Goal: Task Accomplishment & Management: Manage account settings

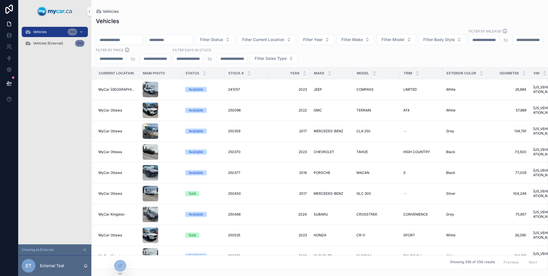
click at [52, 168] on div "Vehicles 356 Vehicles (External) 356" at bounding box center [54, 134] width 73 height 222
click at [62, 31] on div "Vehicles 356" at bounding box center [54, 31] width 59 height 9
click at [65, 34] on div "Vehicles 356" at bounding box center [54, 31] width 59 height 9
click at [122, 253] on div at bounding box center [120, 253] width 9 height 9
click at [118, 254] on icon at bounding box center [120, 253] width 5 height 5
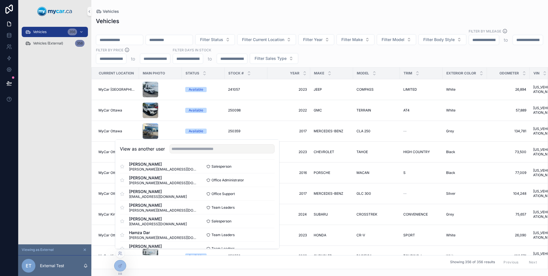
scroll to position [905, 0]
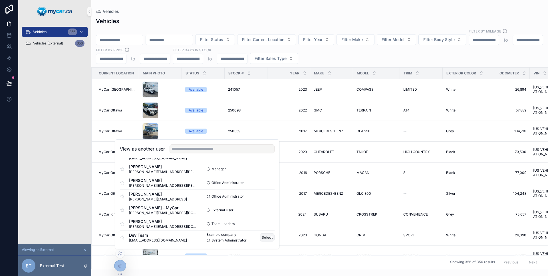
click at [264, 238] on button "Select" at bounding box center [267, 237] width 15 height 8
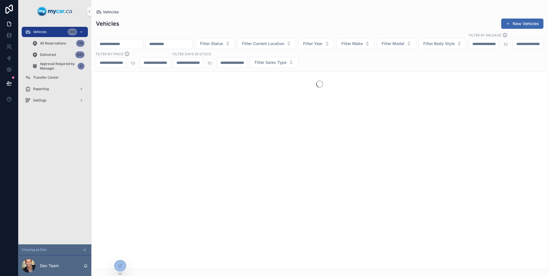
click at [64, 153] on div "Vehicles 356 All Reservations 119 Delivered 641 Approval Required by Manager 0 …" at bounding box center [54, 134] width 73 height 222
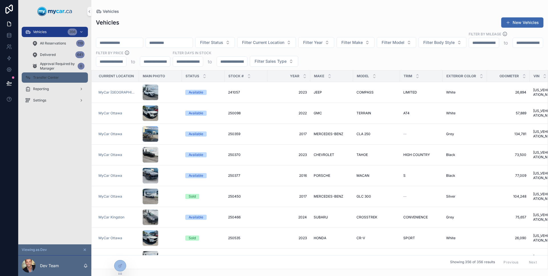
click at [54, 77] on span "Transfer Center" at bounding box center [46, 77] width 26 height 5
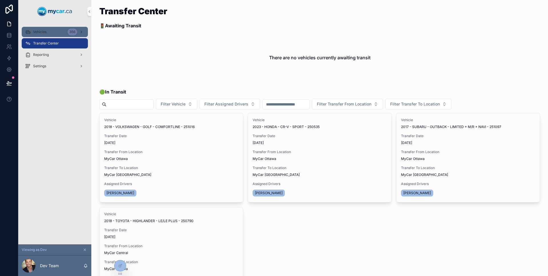
click at [49, 32] on div "Vehicles 356" at bounding box center [54, 31] width 59 height 9
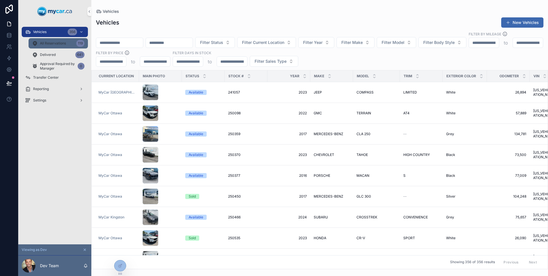
click at [56, 43] on span "All Reservations" at bounding box center [53, 43] width 26 height 5
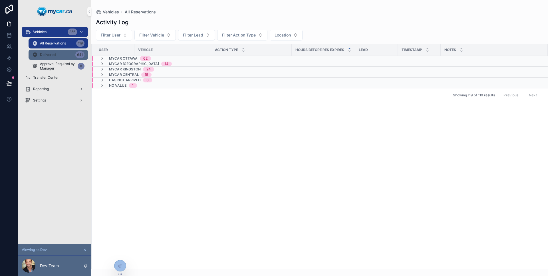
click at [57, 52] on div "Delivered 641" at bounding box center [58, 54] width 52 height 9
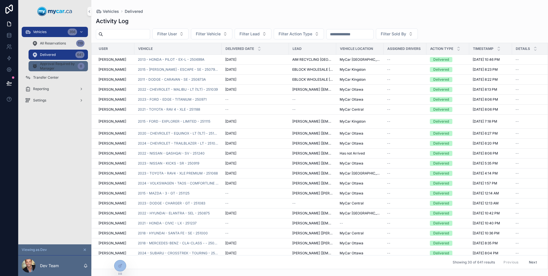
click at [58, 62] on span "Approval Required by Manager" at bounding box center [57, 66] width 35 height 9
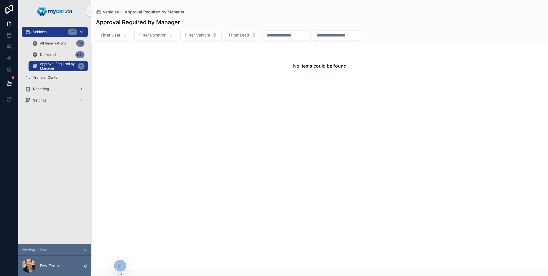
click at [54, 35] on div "Vehicles 356" at bounding box center [54, 31] width 59 height 9
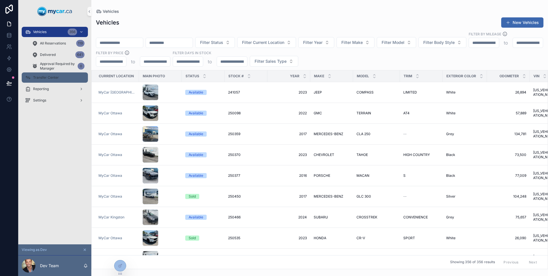
click at [49, 76] on span "Transfer Center" at bounding box center [46, 77] width 26 height 5
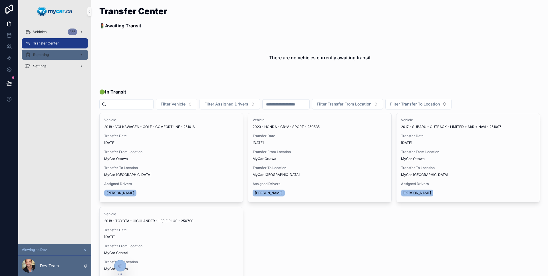
click at [49, 58] on div "Reporting" at bounding box center [54, 54] width 59 height 9
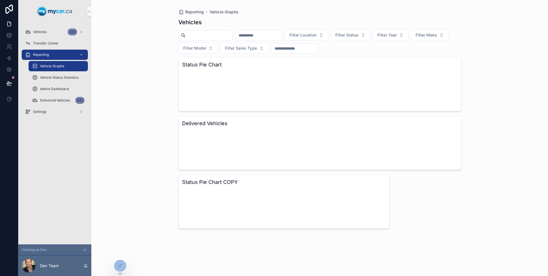
click at [56, 49] on div "Reporting Vehicle Graphs Vehicle Status Statistics Admin Dashboard Delivered Ve…" at bounding box center [54, 77] width 73 height 57
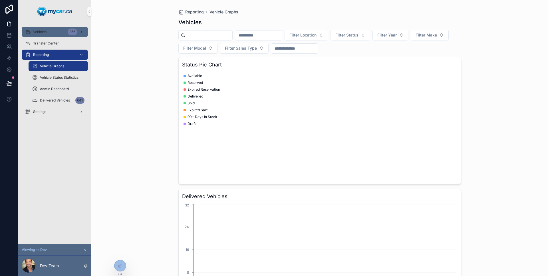
click at [50, 32] on div "Vehicles 356" at bounding box center [54, 31] width 59 height 9
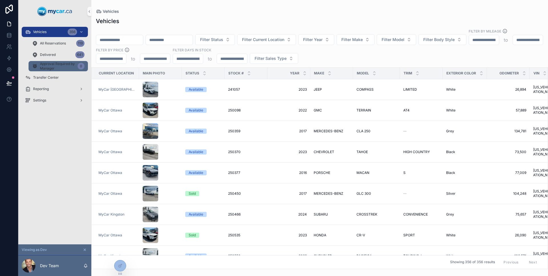
click at [57, 63] on span "Approval Required by Manager" at bounding box center [57, 66] width 35 height 9
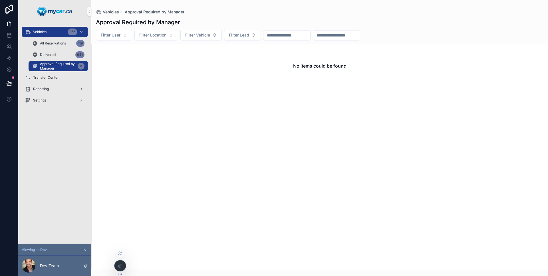
click at [121, 263] on div at bounding box center [119, 266] width 11 height 11
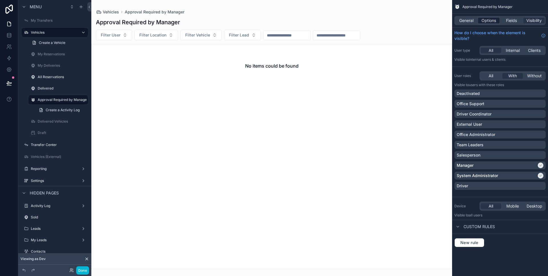
click at [480, 21] on div "Options" at bounding box center [488, 21] width 21 height 6
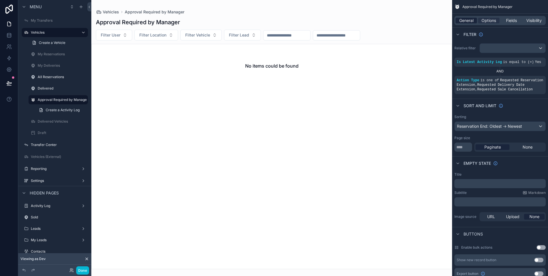
click at [469, 19] on span "General" at bounding box center [466, 21] width 14 height 6
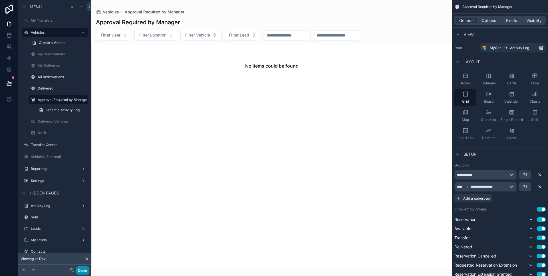
click at [80, 271] on button "Done" at bounding box center [82, 270] width 13 height 8
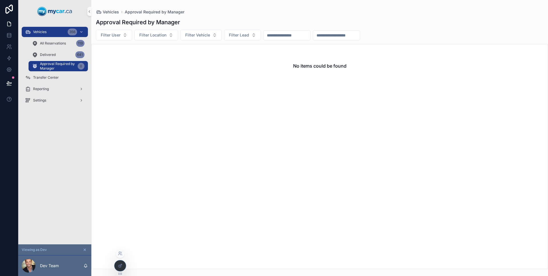
click at [115, 266] on div at bounding box center [119, 266] width 11 height 11
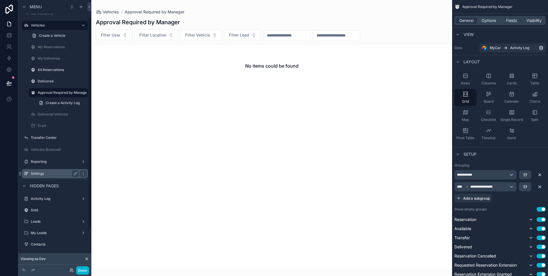
scroll to position [22, 0]
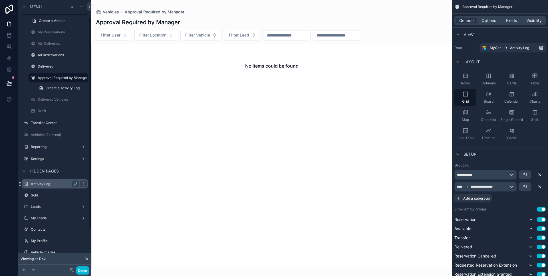
click at [57, 182] on label "Activity Log" at bounding box center [54, 184] width 46 height 5
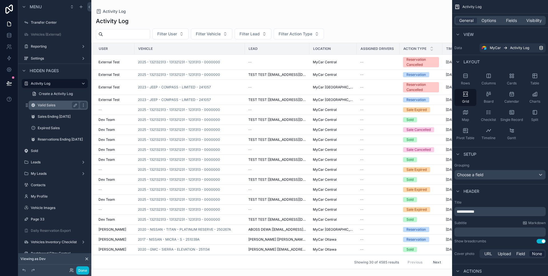
click at [57, 105] on label "Valid Sales" at bounding box center [57, 105] width 39 height 5
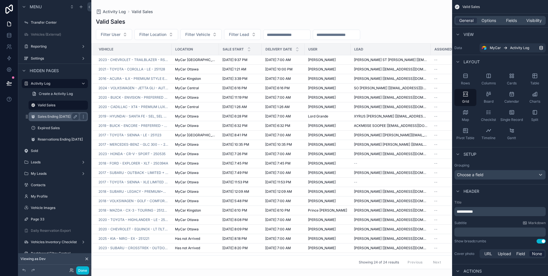
click at [56, 119] on div "Sales Ending Today" at bounding box center [58, 116] width 41 height 7
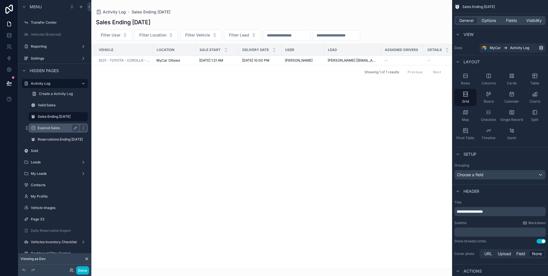
click at [56, 127] on label "Expired Sales" at bounding box center [57, 128] width 39 height 5
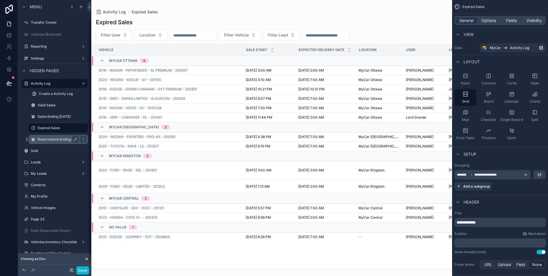
click at [58, 138] on label "Reservations Ending Today" at bounding box center [60, 139] width 45 height 5
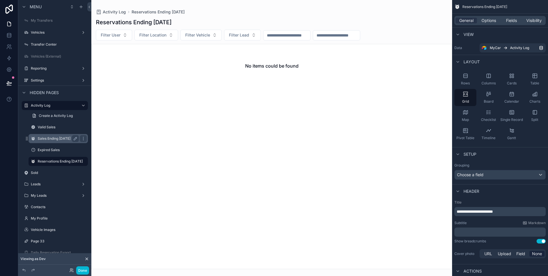
click at [57, 138] on label "Sales Ending Today" at bounding box center [57, 138] width 39 height 5
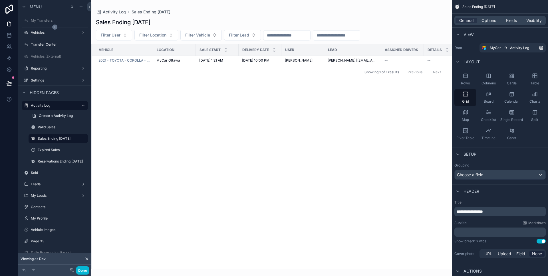
click at [54, 29] on icon "scrollable content" at bounding box center [54, 27] width 5 height 5
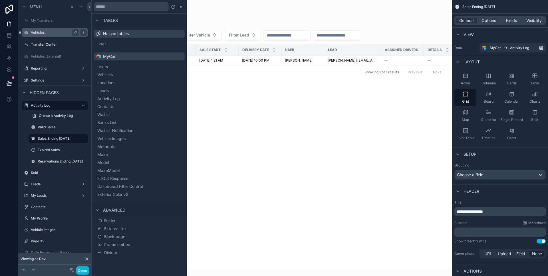
click at [43, 34] on label "Vehicles" at bounding box center [54, 32] width 46 height 5
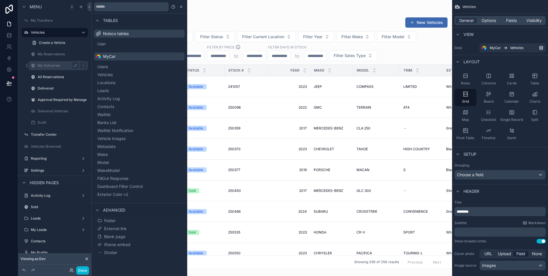
click at [51, 69] on div "My Deliveries" at bounding box center [58, 65] width 57 height 9
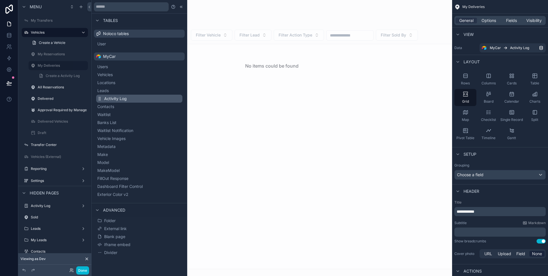
scroll to position [7, 0]
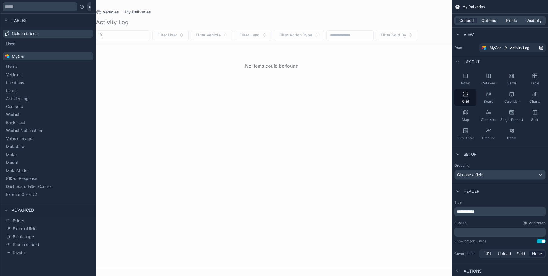
click at [110, 112] on div "scrollable content" at bounding box center [271, 138] width 361 height 276
click at [88, 6] on icon at bounding box center [89, 7] width 4 height 4
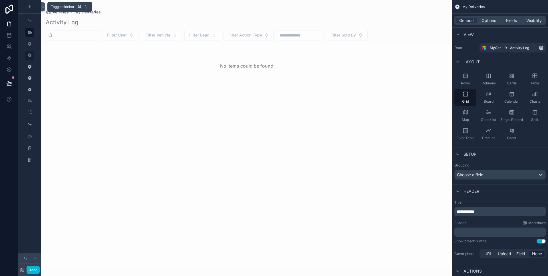
click at [43, 8] on icon at bounding box center [43, 7] width 4 height 4
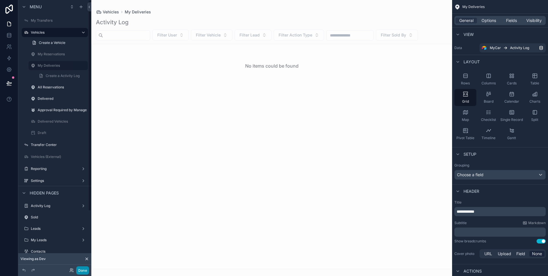
drag, startPoint x: 84, startPoint y: 272, endPoint x: 76, endPoint y: 215, distance: 58.1
click at [84, 272] on button "Done" at bounding box center [82, 270] width 13 height 8
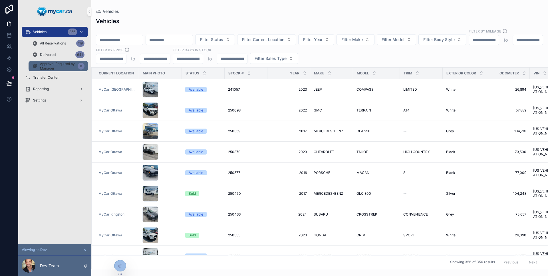
click at [61, 66] on span "Approval Required by Manager" at bounding box center [57, 66] width 35 height 9
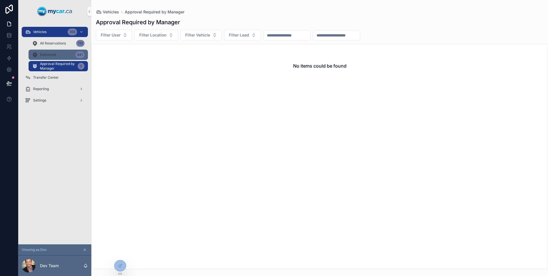
click at [66, 59] on link "Delivered 641" at bounding box center [58, 55] width 59 height 10
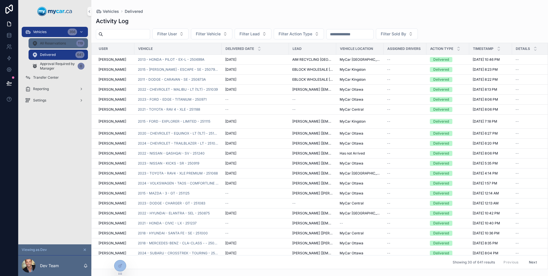
click at [60, 42] on span "All Reservations" at bounding box center [53, 43] width 26 height 5
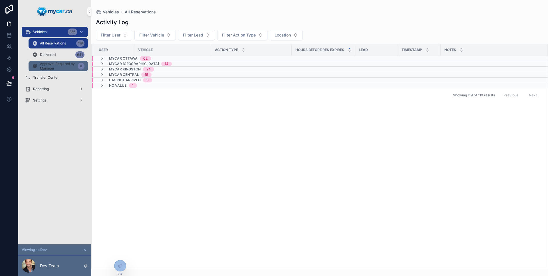
click at [63, 63] on span "Approval Required by Manager" at bounding box center [57, 66] width 35 height 9
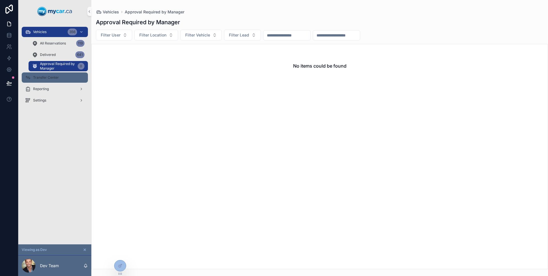
click at [60, 74] on div "Transfer Center" at bounding box center [54, 77] width 59 height 9
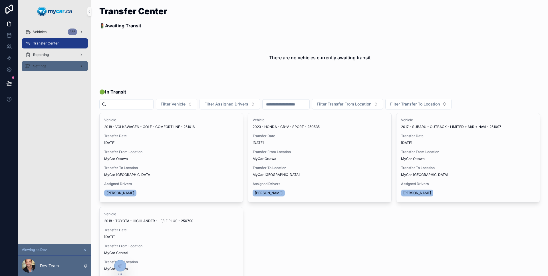
click at [57, 67] on div "Settings" at bounding box center [54, 66] width 59 height 9
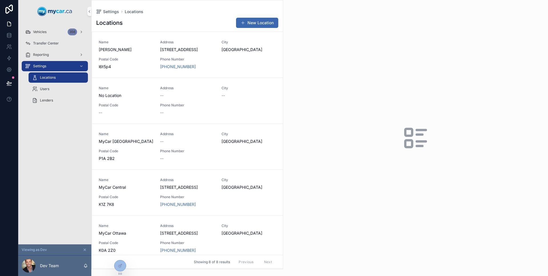
click at [56, 60] on div "Settings Locations Users Lenders" at bounding box center [54, 83] width 73 height 46
click at [55, 58] on div "Reporting" at bounding box center [54, 54] width 59 height 9
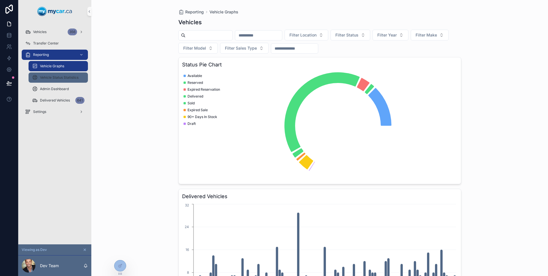
click at [56, 74] on div "Vehicle Status Statistics" at bounding box center [58, 77] width 52 height 9
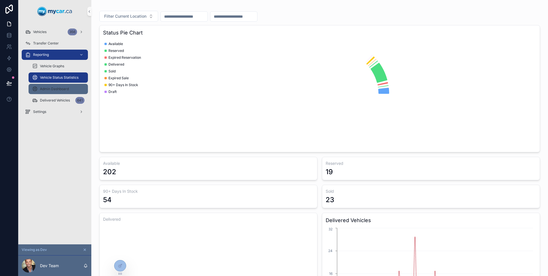
click at [57, 90] on span "Admin Dashboard" at bounding box center [54, 89] width 29 height 5
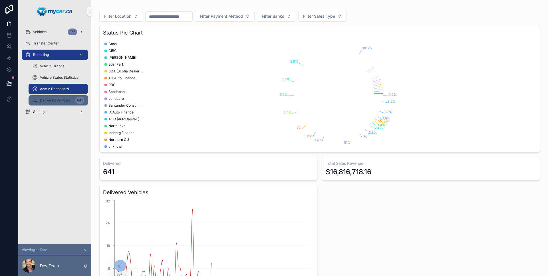
click at [54, 100] on span "Delivered Vehicles" at bounding box center [55, 100] width 30 height 5
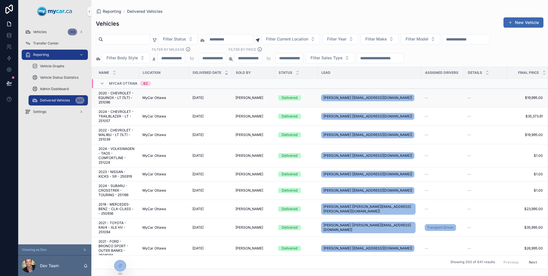
click at [213, 95] on td "9/8/2025 9/8/2025" at bounding box center [210, 98] width 43 height 19
click at [207, 103] on td "9/8/2025 9/8/2025" at bounding box center [210, 98] width 43 height 19
click at [203, 100] on span "9/8/2025" at bounding box center [197, 98] width 11 height 5
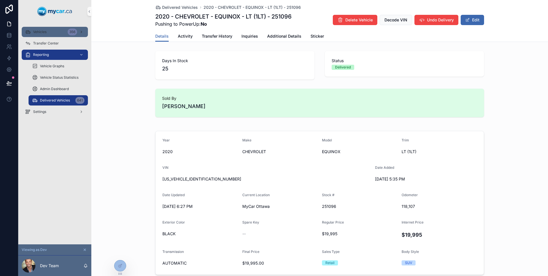
click at [59, 37] on link "Vehicles 356" at bounding box center [55, 32] width 66 height 10
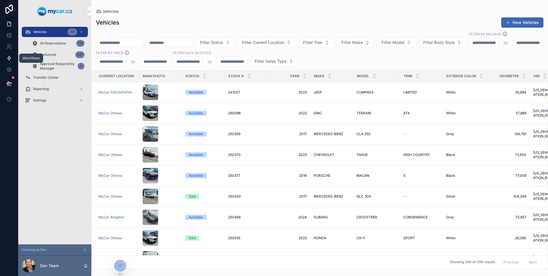
click at [11, 63] on link at bounding box center [9, 57] width 18 height 11
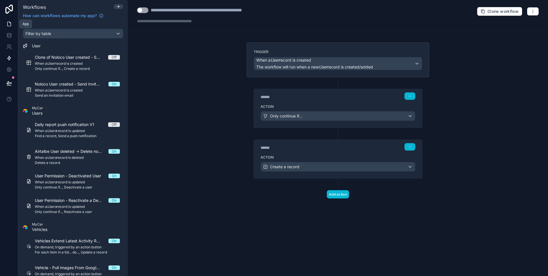
click at [6, 24] on icon at bounding box center [9, 24] width 6 height 6
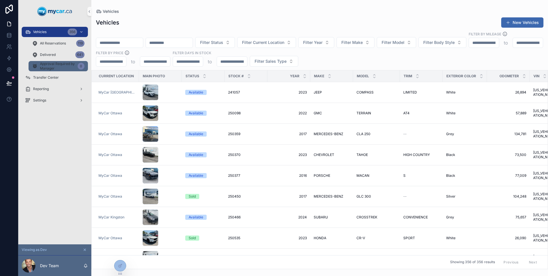
click at [64, 67] on span "Approval Required by Manager" at bounding box center [57, 66] width 35 height 9
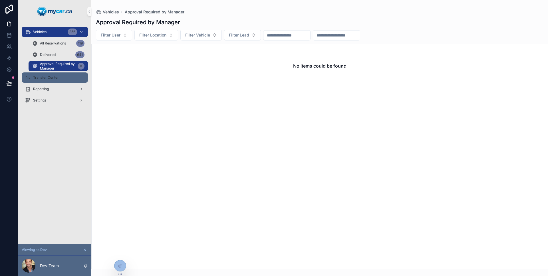
click at [58, 78] on span "Transfer Center" at bounding box center [46, 77] width 26 height 5
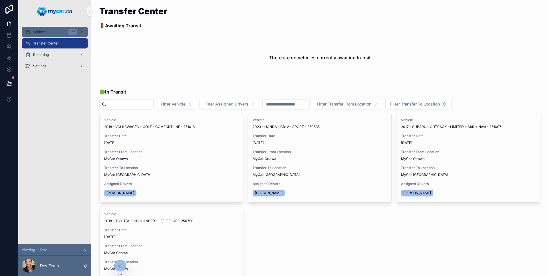
click at [55, 36] on div "Vehicles 356" at bounding box center [54, 31] width 59 height 9
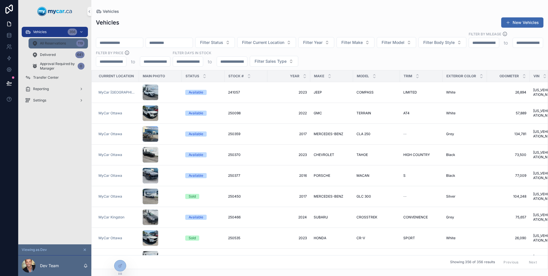
click at [64, 45] on span "All Reservations" at bounding box center [53, 43] width 26 height 5
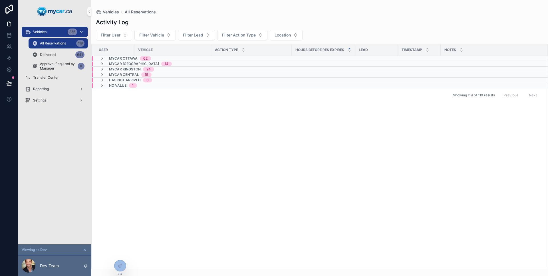
click at [61, 33] on div "Vehicles 356" at bounding box center [54, 31] width 59 height 9
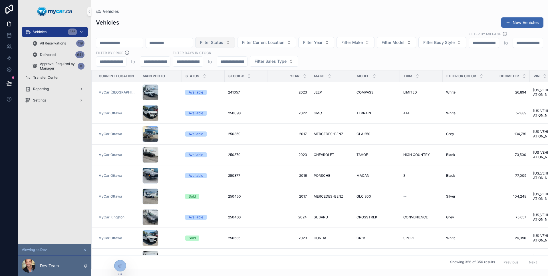
click at [235, 42] on button "Filter Status" at bounding box center [215, 42] width 40 height 11
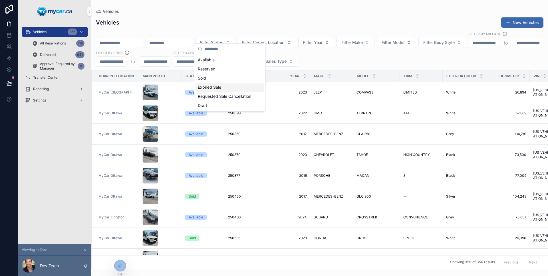
click at [222, 90] on div "Expired Sale" at bounding box center [229, 87] width 68 height 9
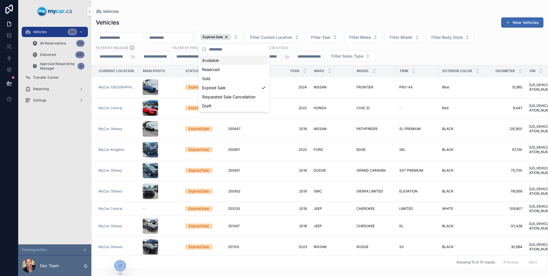
click at [245, 18] on div "Vehicles New Vehicles" at bounding box center [319, 22] width 447 height 11
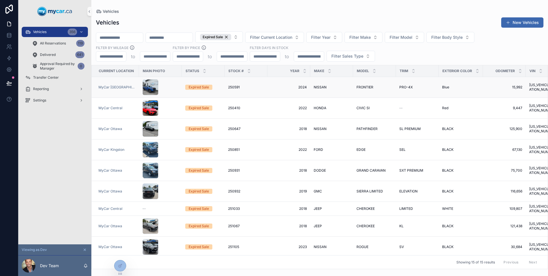
click at [251, 88] on div "250591 250591" at bounding box center [246, 87] width 36 height 5
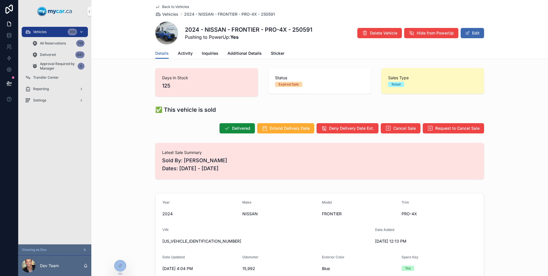
click at [45, 34] on div "Vehicles 356" at bounding box center [54, 31] width 59 height 9
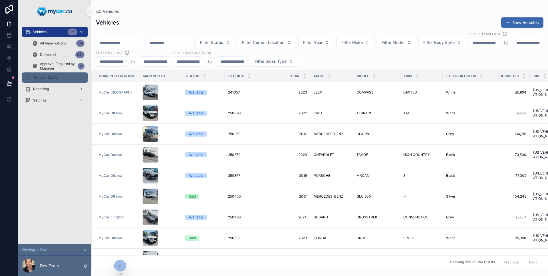
click at [60, 79] on div "Transfer Center" at bounding box center [54, 77] width 59 height 9
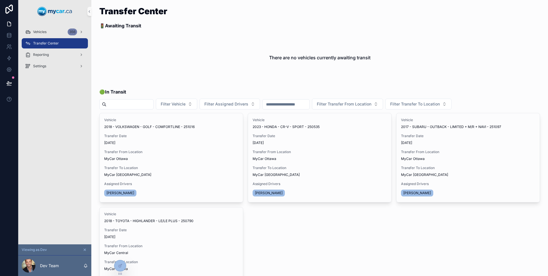
click at [64, 110] on div "Vehicles 356 Transfer Center Reporting Settings" at bounding box center [54, 134] width 73 height 222
click at [50, 31] on div "Vehicles 356" at bounding box center [54, 31] width 59 height 9
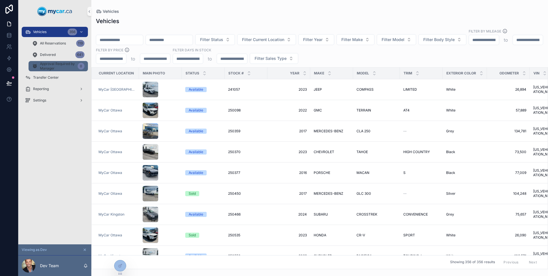
click at [53, 68] on span "Approval Required by Manager" at bounding box center [57, 66] width 35 height 9
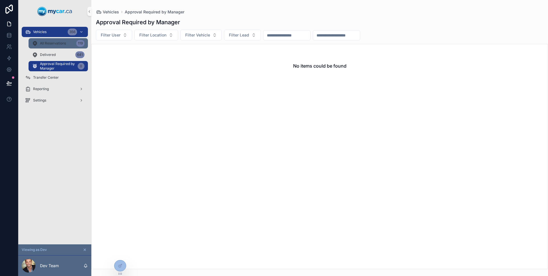
click at [53, 46] on div "All Reservations 119" at bounding box center [58, 43] width 52 height 9
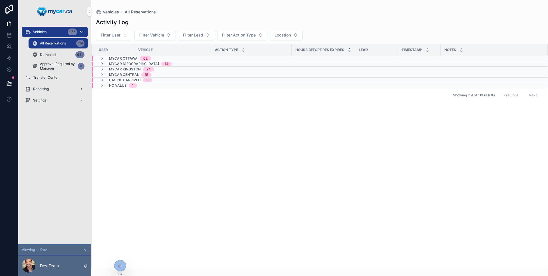
click at [58, 35] on div "Vehicles 356" at bounding box center [54, 31] width 59 height 9
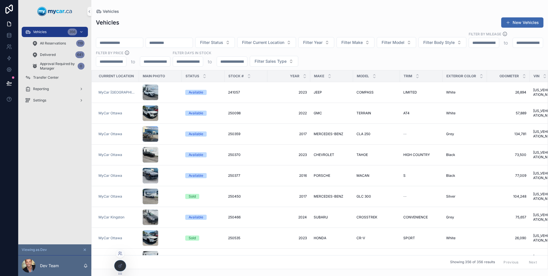
click at [121, 255] on icon at bounding box center [120, 253] width 5 height 5
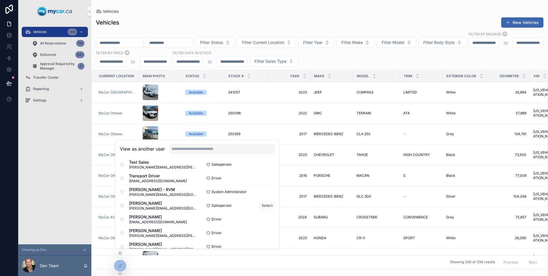
scroll to position [187, 0]
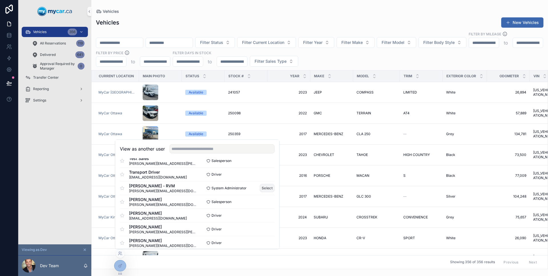
click at [267, 189] on button "Select" at bounding box center [267, 188] width 15 height 8
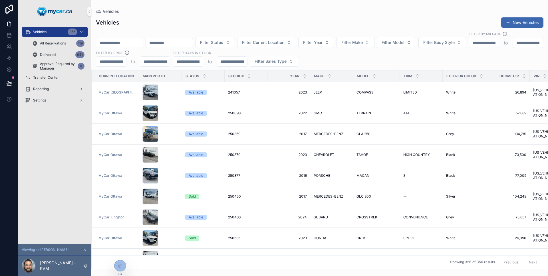
click at [71, 138] on div "Vehicles 356 All Reservations 119 Delivered 641 Approval Required by Manager 0 …" at bounding box center [54, 134] width 73 height 222
click at [58, 104] on div "Settings" at bounding box center [54, 100] width 59 height 9
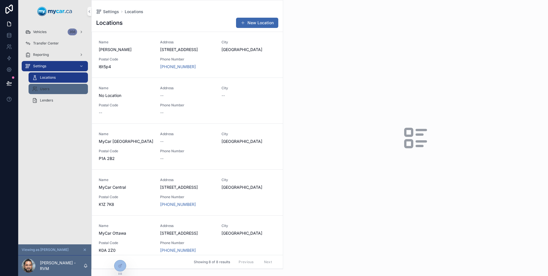
click at [57, 92] on div "Users" at bounding box center [58, 88] width 52 height 9
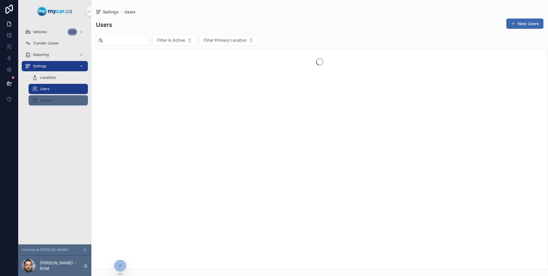
click at [57, 99] on div "Lenders" at bounding box center [58, 100] width 52 height 9
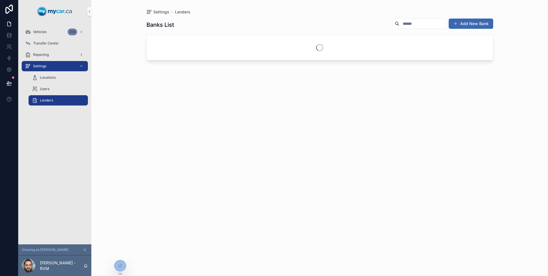
click at [47, 131] on div "Vehicles 356 Transfer Center Reporting Settings Locations Users Lenders" at bounding box center [54, 134] width 73 height 222
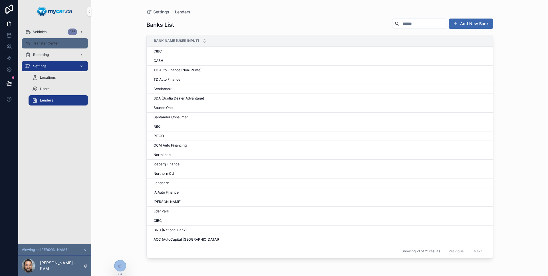
click at [41, 47] on div "Transfer Center" at bounding box center [54, 43] width 59 height 9
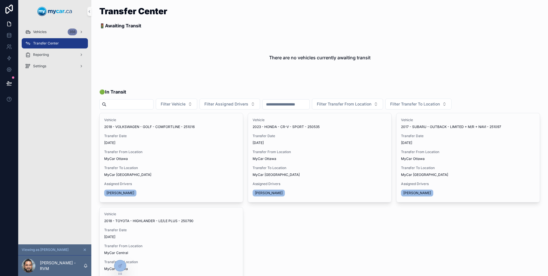
drag, startPoint x: 60, startPoint y: 120, endPoint x: 73, endPoint y: 136, distance: 20.6
click at [60, 120] on div "Vehicles 356 Transfer Center Reporting Settings" at bounding box center [54, 134] width 73 height 222
click at [124, 252] on div at bounding box center [120, 253] width 9 height 9
click at [121, 254] on icon at bounding box center [120, 253] width 5 height 5
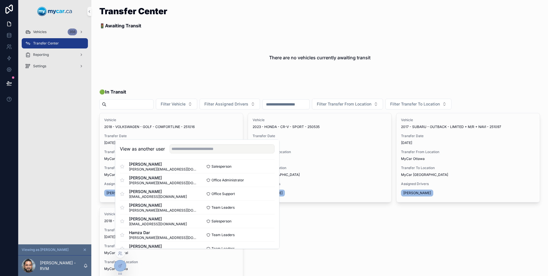
scroll to position [905, 0]
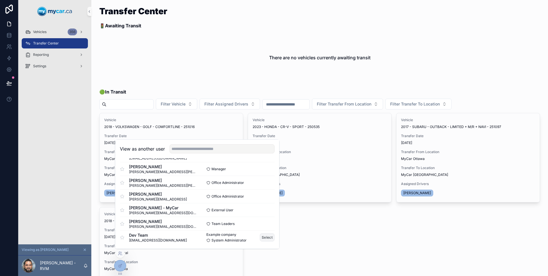
click at [266, 235] on button "Select" at bounding box center [267, 237] width 15 height 8
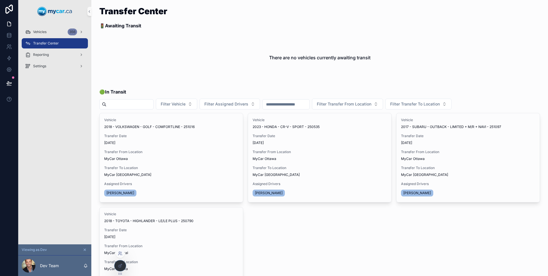
click at [119, 253] on icon at bounding box center [120, 253] width 5 height 5
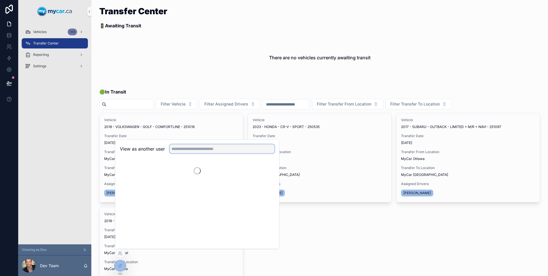
click at [198, 151] on input "text" at bounding box center [221, 148] width 105 height 9
type input "****"
click at [262, 171] on button "Select" at bounding box center [267, 170] width 15 height 8
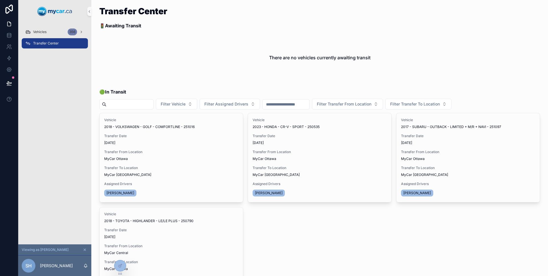
click at [49, 122] on div "Vehicles 356 Transfer Center" at bounding box center [54, 134] width 73 height 222
click at [56, 35] on div "Vehicles 356" at bounding box center [54, 31] width 59 height 9
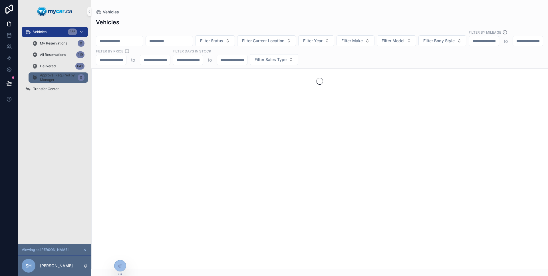
click at [54, 82] on link "Approval Required by Manager 0" at bounding box center [58, 77] width 59 height 10
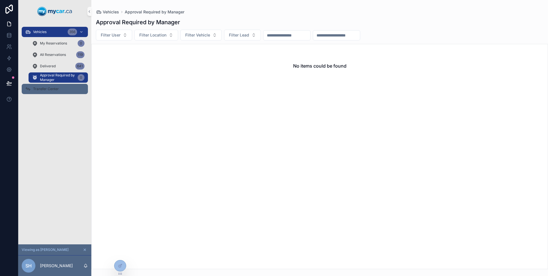
click at [54, 87] on span "Transfer Center" at bounding box center [46, 89] width 26 height 5
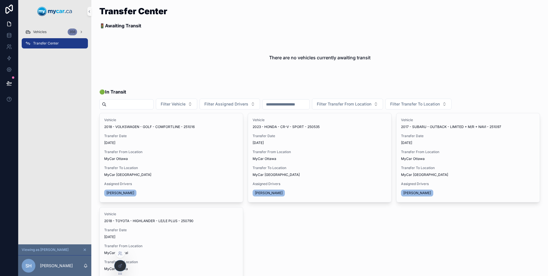
click at [120, 256] on div at bounding box center [120, 253] width 9 height 9
click at [120, 255] on icon at bounding box center [120, 253] width 5 height 5
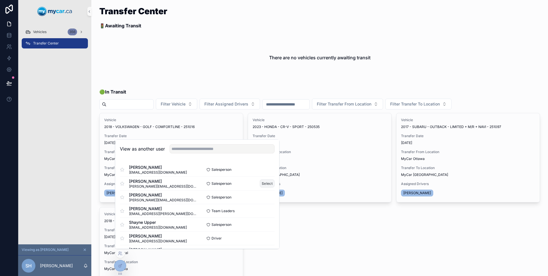
click at [270, 183] on button "Select" at bounding box center [267, 183] width 15 height 8
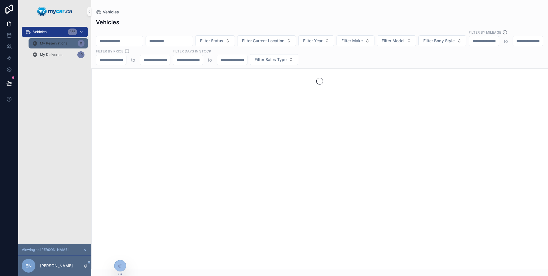
click at [52, 44] on span "My Reservations" at bounding box center [53, 43] width 27 height 5
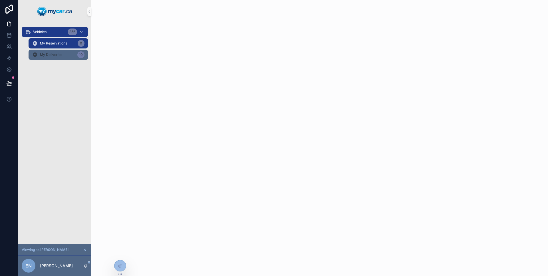
drag, startPoint x: 56, startPoint y: 54, endPoint x: 54, endPoint y: 44, distance: 10.6
click at [56, 54] on span "My Deliveries" at bounding box center [51, 54] width 22 height 5
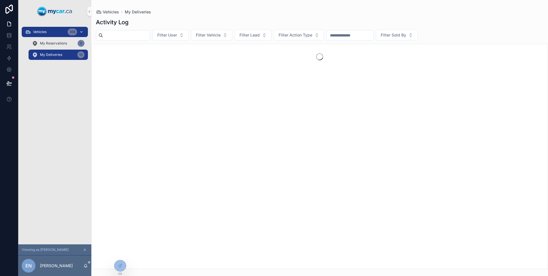
click at [52, 33] on div "Vehicles 356" at bounding box center [54, 31] width 59 height 9
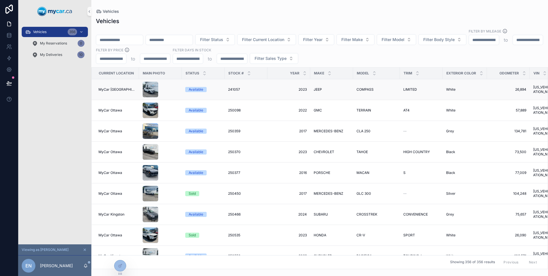
click at [169, 87] on div "scrollable content" at bounding box center [160, 90] width 36 height 16
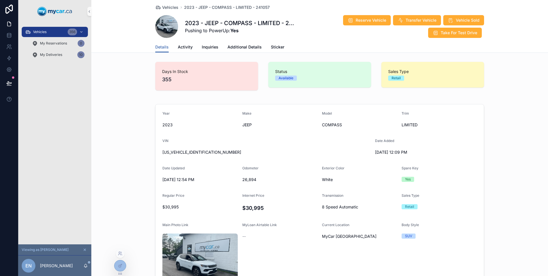
click at [125, 262] on div at bounding box center [120, 268] width 12 height 16
click at [121, 266] on icon at bounding box center [120, 266] width 5 height 5
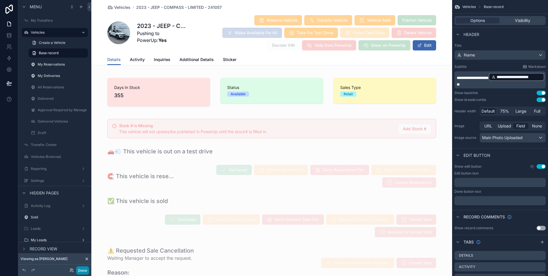
click at [80, 270] on button "Done" at bounding box center [82, 270] width 13 height 8
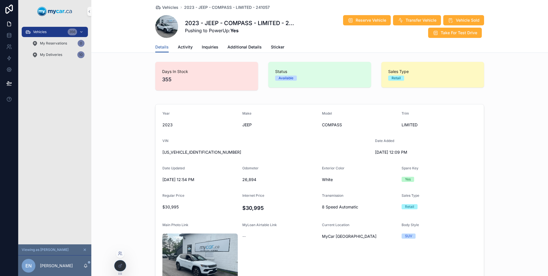
click at [121, 255] on icon at bounding box center [120, 253] width 5 height 5
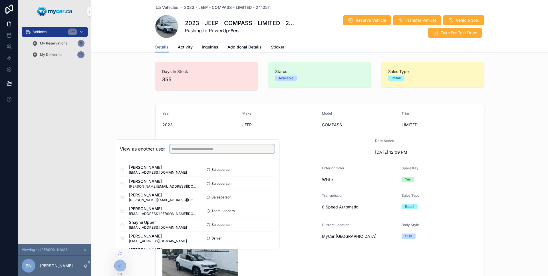
click at [190, 152] on input "text" at bounding box center [221, 148] width 105 height 9
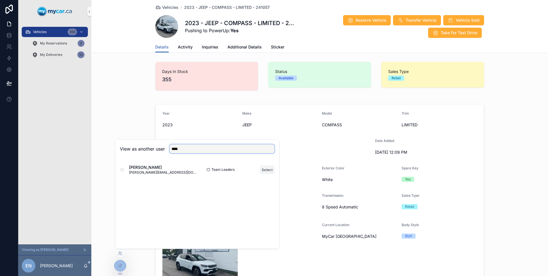
type input "****"
click at [261, 169] on button "Select" at bounding box center [267, 170] width 15 height 8
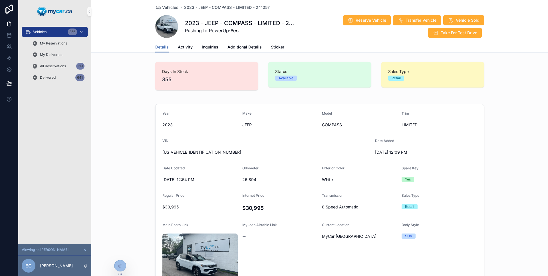
click at [74, 122] on div "Vehicles 356 My Reservations My Deliveries All Reservations 119 Delivered 641" at bounding box center [54, 134] width 73 height 222
click at [56, 31] on div "Vehicles 356" at bounding box center [54, 31] width 59 height 9
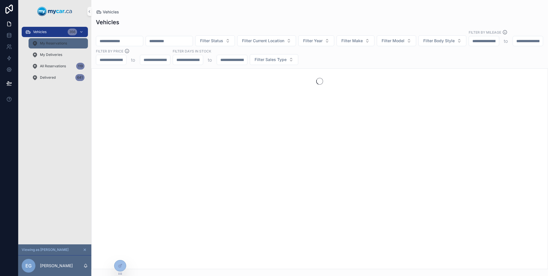
click at [57, 39] on div "My Reservations" at bounding box center [58, 43] width 52 height 9
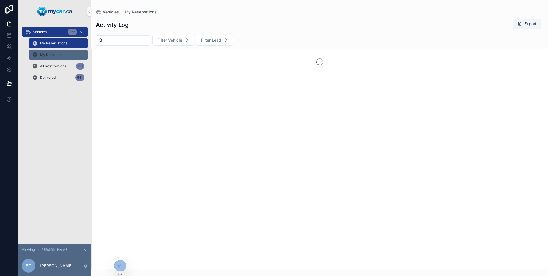
click at [55, 54] on span "My Deliveries" at bounding box center [51, 54] width 22 height 5
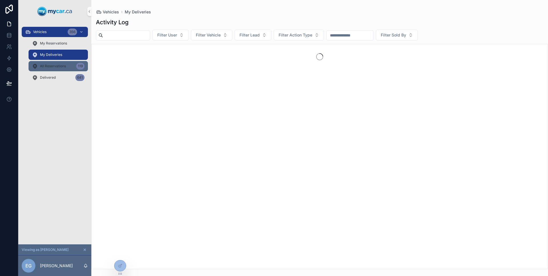
click at [54, 64] on span "All Reservations" at bounding box center [53, 66] width 26 height 5
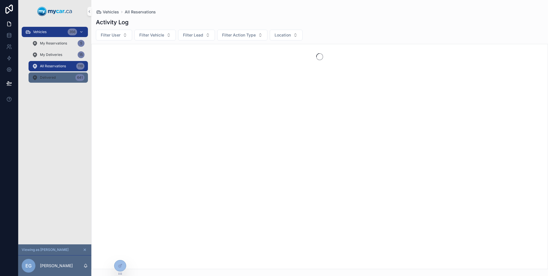
click at [53, 78] on span "Delivered" at bounding box center [48, 77] width 16 height 5
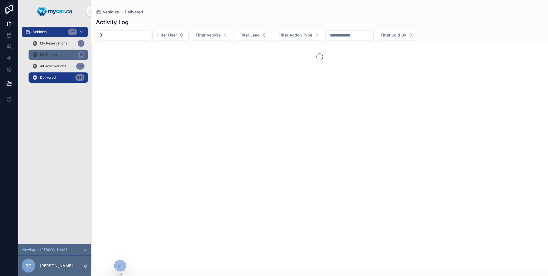
click at [54, 60] on link "My Deliveries 15" at bounding box center [58, 55] width 59 height 10
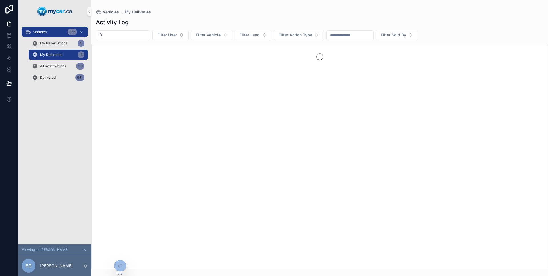
click at [54, 49] on div "My Deliveries 15" at bounding box center [58, 54] width 66 height 11
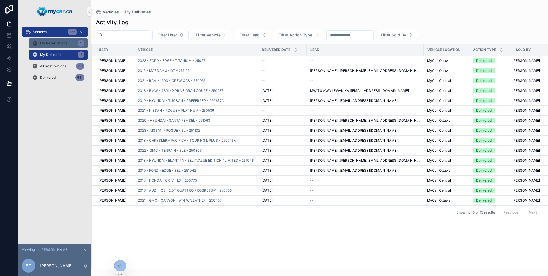
click at [55, 39] on div "My Reservations 5" at bounding box center [58, 43] width 52 height 9
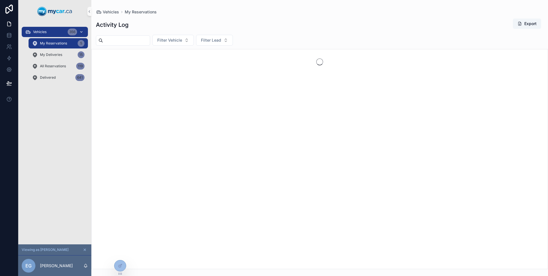
click at [55, 31] on div "Vehicles 356" at bounding box center [54, 31] width 59 height 9
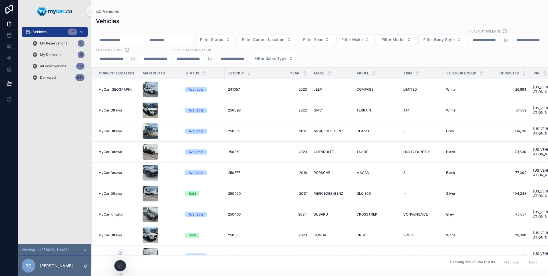
click at [120, 253] on icon at bounding box center [120, 253] width 5 height 5
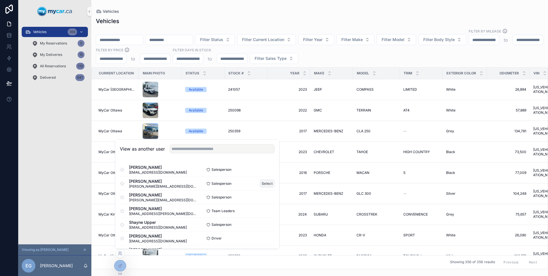
click at [265, 182] on button "Select" at bounding box center [267, 183] width 15 height 8
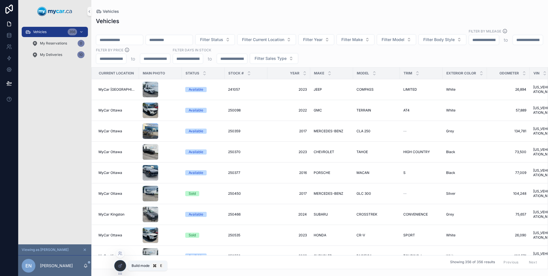
click at [119, 264] on icon at bounding box center [120, 266] width 5 height 5
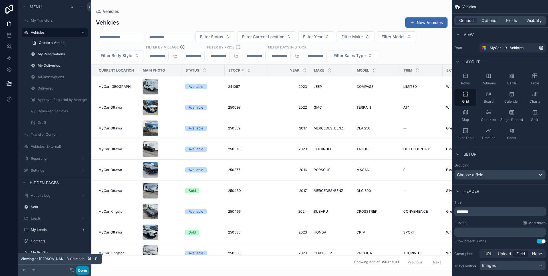
click at [86, 268] on button "Done" at bounding box center [82, 270] width 13 height 8
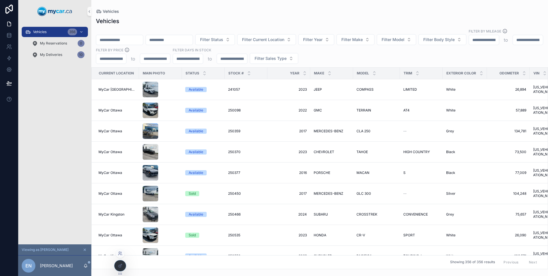
click at [119, 253] on icon at bounding box center [119, 252] width 1 height 1
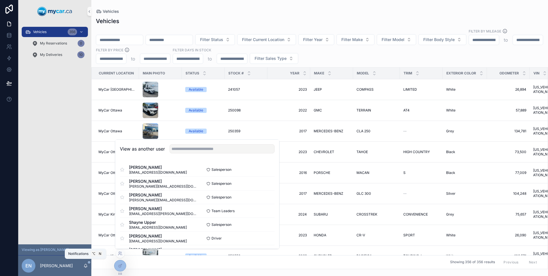
click at [85, 266] on icon "scrollable content" at bounding box center [85, 266] width 5 height 5
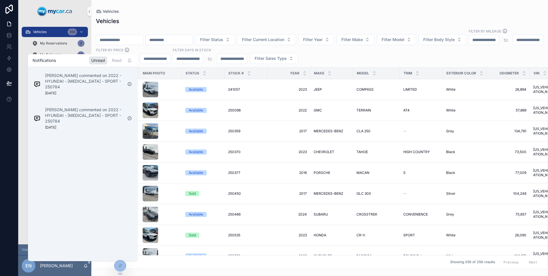
click at [85, 266] on icon "scrollable content" at bounding box center [85, 266] width 5 height 5
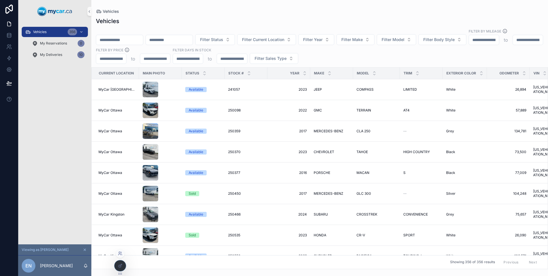
click at [122, 255] on icon at bounding box center [120, 253] width 5 height 5
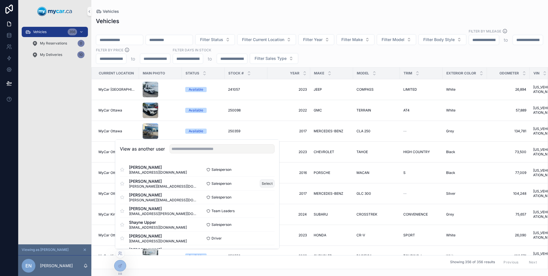
click at [261, 185] on button "Select" at bounding box center [267, 183] width 15 height 8
click at [263, 184] on button "Select" at bounding box center [267, 183] width 15 height 8
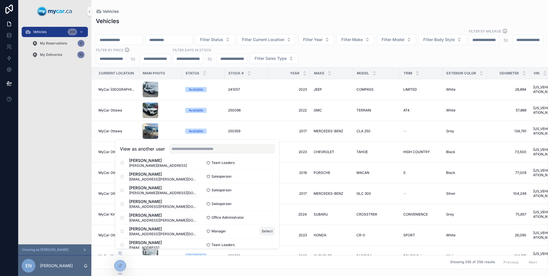
scroll to position [357, 0]
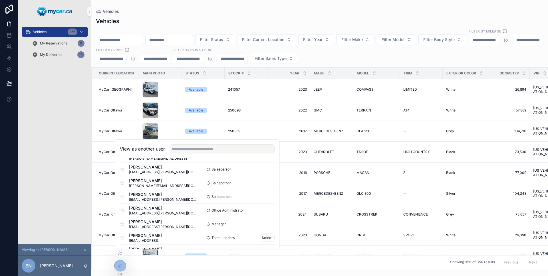
click at [263, 233] on div "Collin Glass collin@autocorp.ai Team Leaders Select" at bounding box center [197, 238] width 155 height 14
click at [264, 235] on button "Select" at bounding box center [267, 238] width 15 height 8
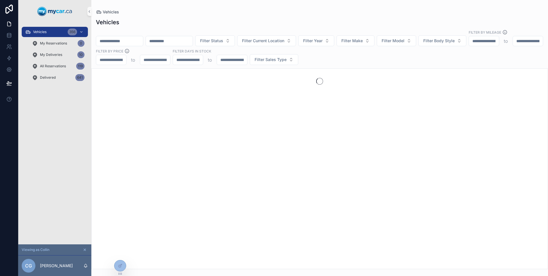
click at [84, 138] on div "Vehicles 356 My Reservations 0 My Deliveries 10 All Reservations 119 Delivered …" at bounding box center [54, 134] width 73 height 222
click at [63, 80] on div "Delivered 641" at bounding box center [58, 77] width 52 height 9
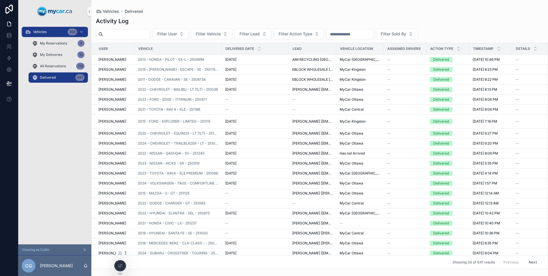
click at [124, 266] on div at bounding box center [119, 266] width 11 height 11
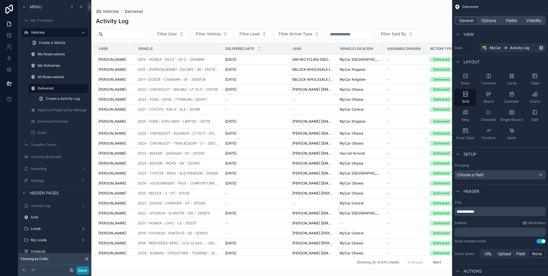
click at [89, 269] on button "Done" at bounding box center [82, 270] width 13 height 8
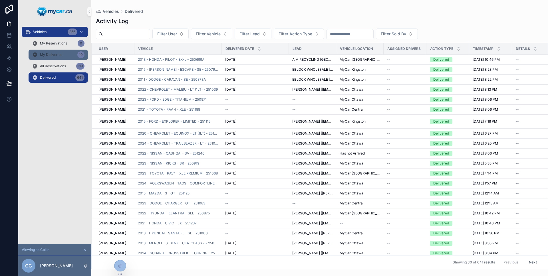
click at [62, 59] on div "My Deliveries 10" at bounding box center [58, 54] width 52 height 9
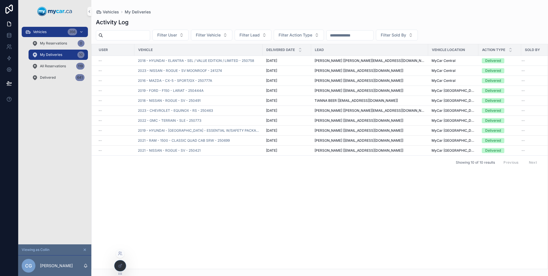
click at [120, 260] on div at bounding box center [120, 254] width 9 height 11
click at [120, 264] on icon at bounding box center [120, 266] width 5 height 5
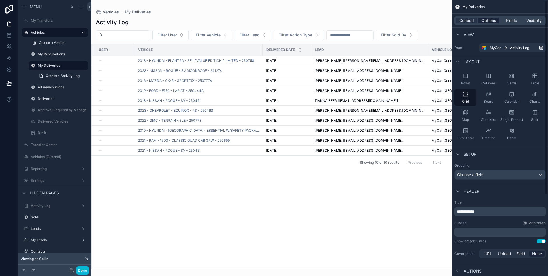
click at [484, 21] on span "Options" at bounding box center [488, 21] width 15 height 6
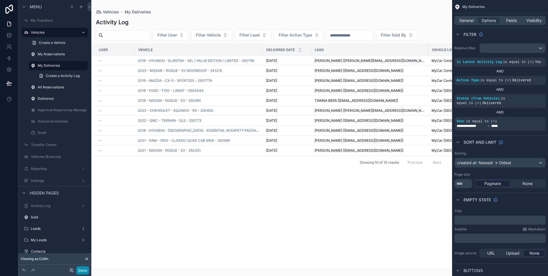
click at [84, 267] on button "Done" at bounding box center [82, 270] width 13 height 8
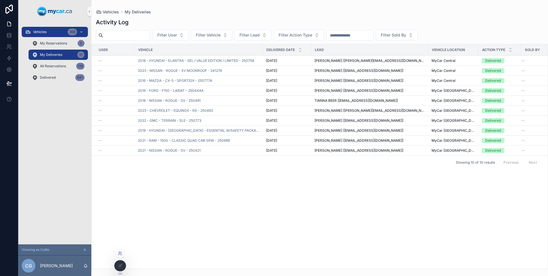
click at [119, 255] on icon at bounding box center [120, 253] width 5 height 5
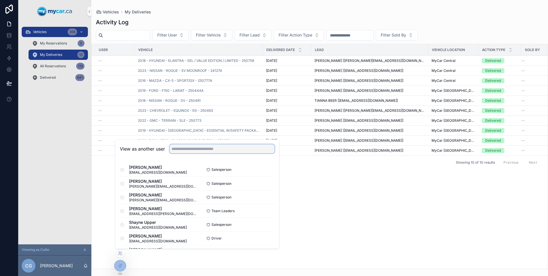
click at [222, 150] on input "text" at bounding box center [221, 148] width 105 height 9
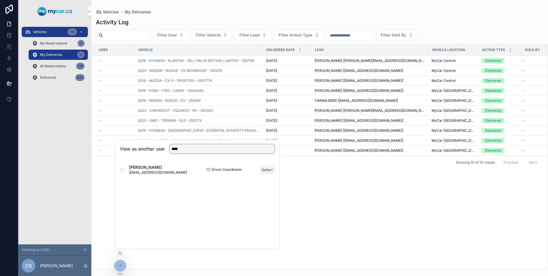
type input "****"
click at [269, 170] on button "Select" at bounding box center [267, 170] width 15 height 8
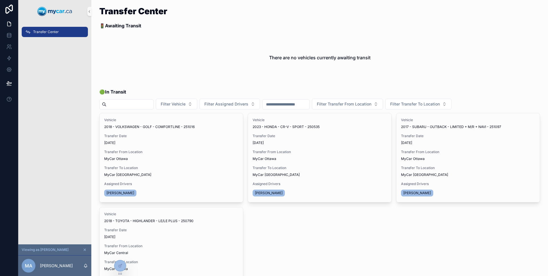
click at [79, 119] on div "Transfer Center" at bounding box center [54, 134] width 73 height 222
click at [122, 263] on div at bounding box center [119, 266] width 11 height 11
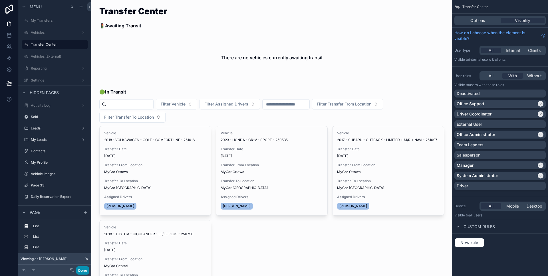
click at [84, 268] on button "Done" at bounding box center [82, 270] width 13 height 8
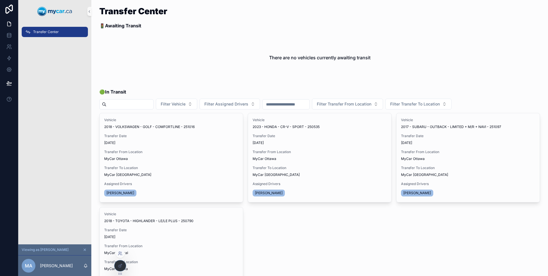
click at [122, 254] on icon at bounding box center [120, 253] width 5 height 5
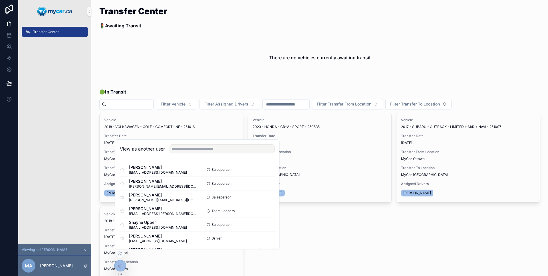
scroll to position [52, 0]
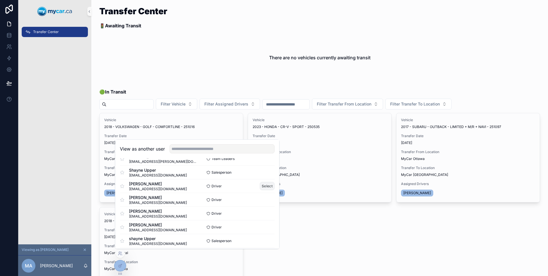
click at [270, 184] on button "Select" at bounding box center [267, 186] width 15 height 8
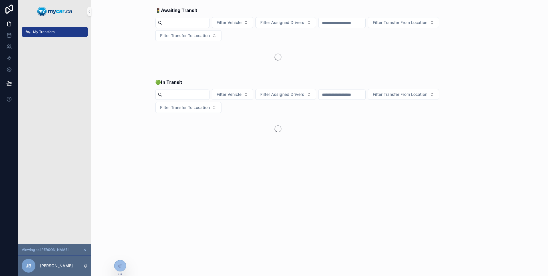
click at [85, 141] on div "My Transfers" at bounding box center [54, 134] width 73 height 222
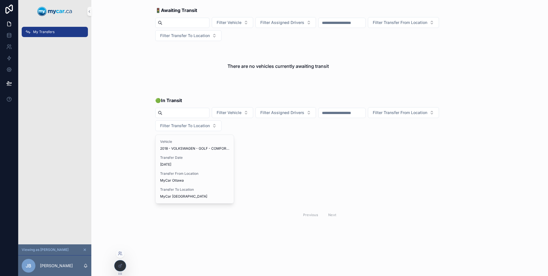
click at [120, 254] on icon at bounding box center [120, 253] width 5 height 5
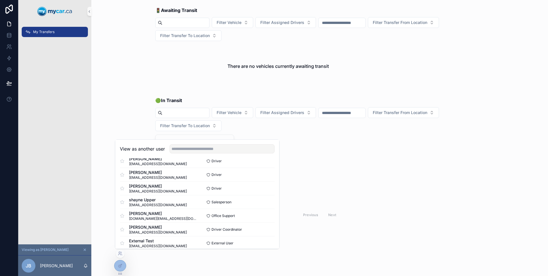
scroll to position [262, 0]
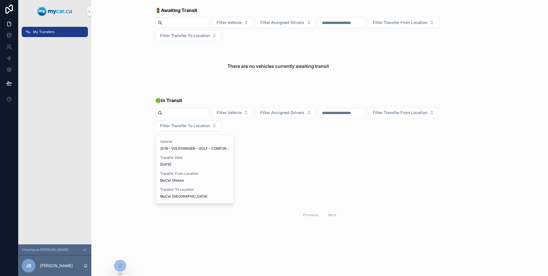
drag, startPoint x: 66, startPoint y: 153, endPoint x: 335, endPoint y: 66, distance: 282.4
click at [66, 153] on div "My Transfers" at bounding box center [54, 134] width 73 height 222
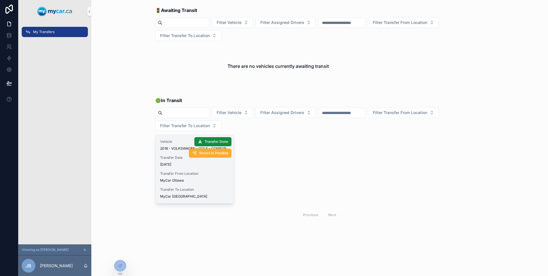
drag, startPoint x: 74, startPoint y: 122, endPoint x: 203, endPoint y: 147, distance: 130.8
click at [75, 122] on div "My Transfers" at bounding box center [54, 134] width 73 height 222
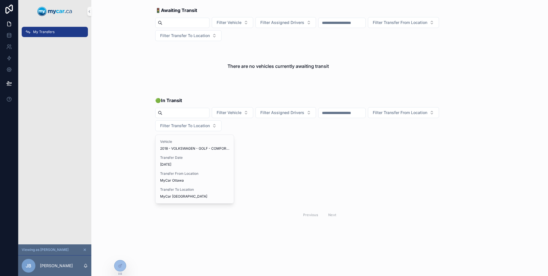
click at [40, 137] on div "My Transfers" at bounding box center [54, 134] width 73 height 222
click at [120, 255] on icon at bounding box center [119, 254] width 2 height 1
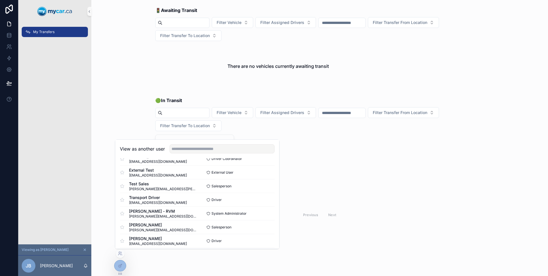
scroll to position [129, 0]
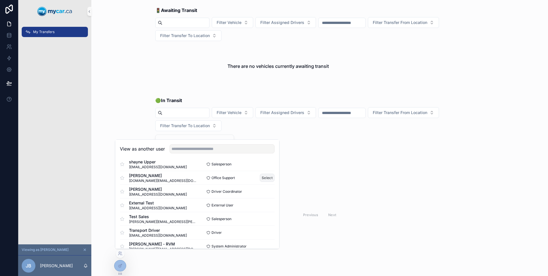
click at [268, 178] on button "Select" at bounding box center [267, 178] width 15 height 8
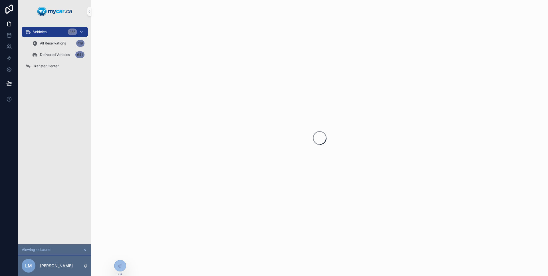
click at [64, 85] on div "Vehicles 356 All Reservations 119 Delivered Vehicles 641 Transfer Center" at bounding box center [54, 134] width 73 height 222
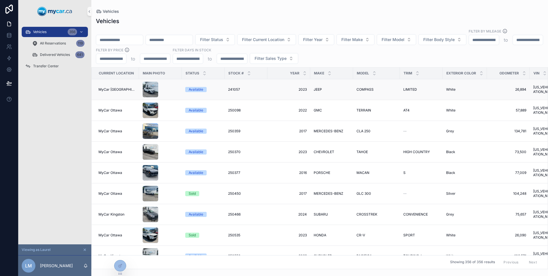
click at [123, 81] on td "MyCar [GEOGRAPHIC_DATA]" at bounding box center [115, 89] width 47 height 21
click at [170, 82] on div "scrollable content" at bounding box center [160, 90] width 36 height 16
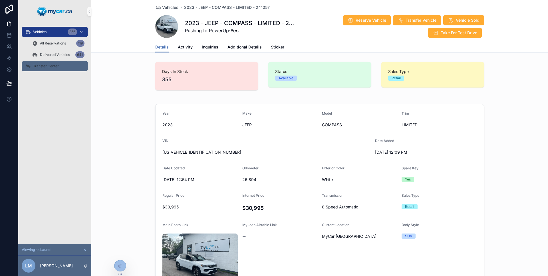
click at [63, 69] on div "Transfer Center" at bounding box center [54, 66] width 59 height 9
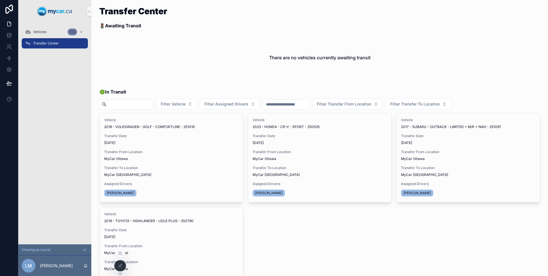
click at [119, 270] on div at bounding box center [119, 266] width 11 height 11
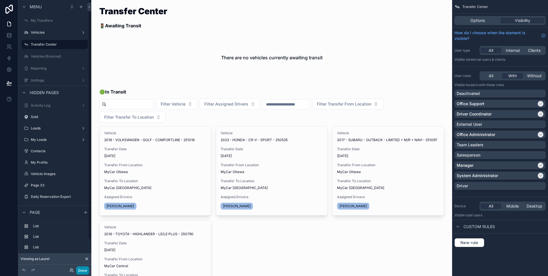
click at [84, 268] on button "Done" at bounding box center [82, 270] width 13 height 8
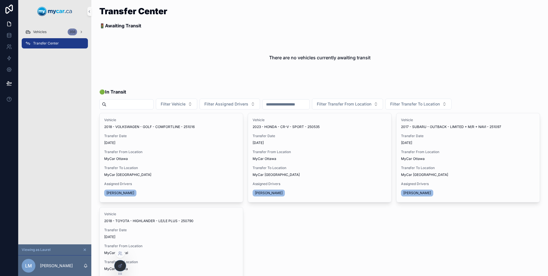
click at [123, 270] on div at bounding box center [119, 266] width 11 height 11
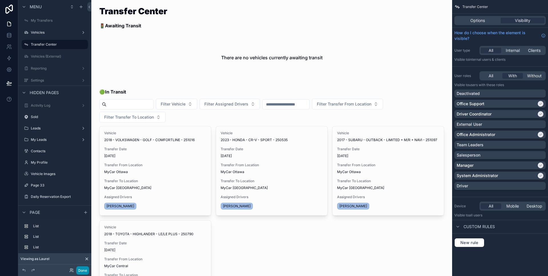
click at [87, 267] on button "Done" at bounding box center [82, 270] width 13 height 8
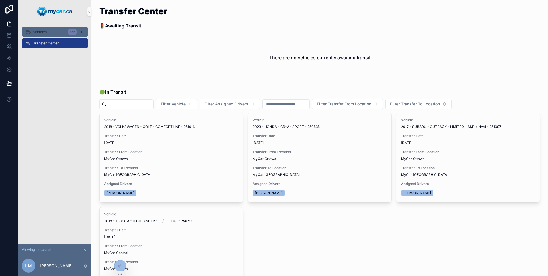
click at [61, 32] on div "Vehicles 356" at bounding box center [54, 31] width 59 height 9
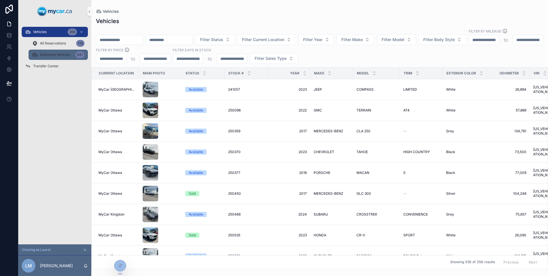
click at [47, 52] on div "Delivered Vehicles 641" at bounding box center [58, 54] width 52 height 9
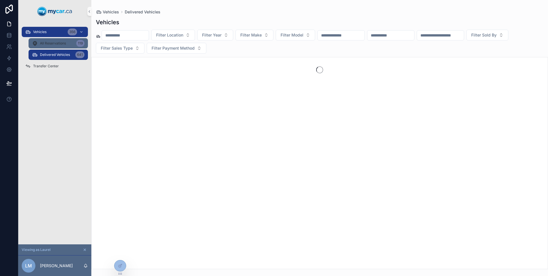
click at [49, 45] on span "All Reservations" at bounding box center [53, 43] width 26 height 5
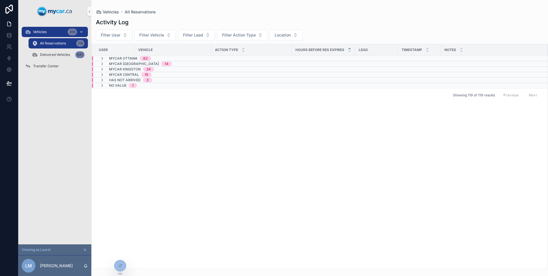
click at [55, 36] on div "Vehicles 356" at bounding box center [54, 31] width 59 height 9
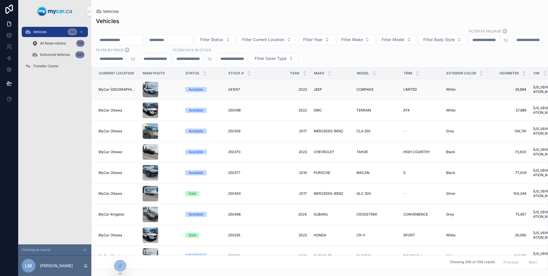
click at [177, 84] on td "scrollable content" at bounding box center [160, 89] width 43 height 21
click at [175, 84] on div "scrollable content" at bounding box center [160, 90] width 36 height 16
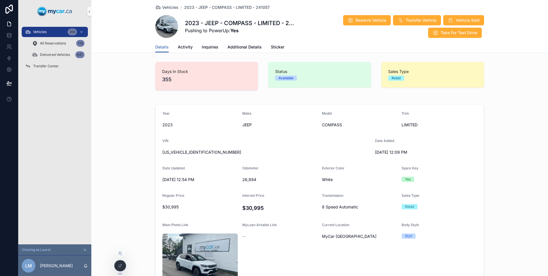
click at [121, 262] on div at bounding box center [119, 266] width 11 height 11
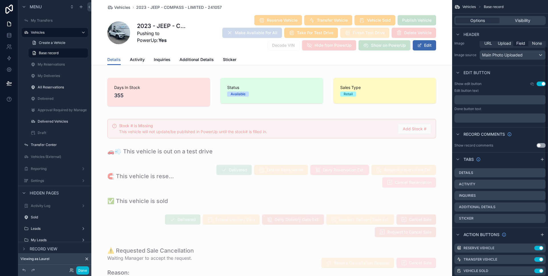
scroll to position [210, 0]
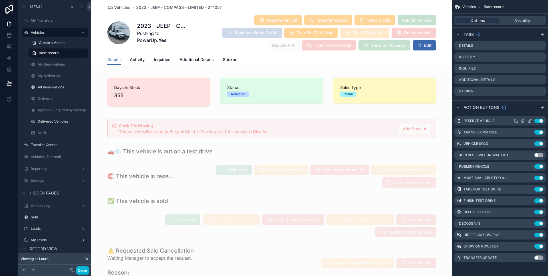
click at [530, 123] on div "Reserve Vehicle Use setting" at bounding box center [499, 120] width 91 height 9
click at [530, 124] on div "Reserve Vehicle Use setting" at bounding box center [499, 120] width 91 height 9
click at [530, 122] on icon "scrollable content" at bounding box center [529, 121] width 3 height 3
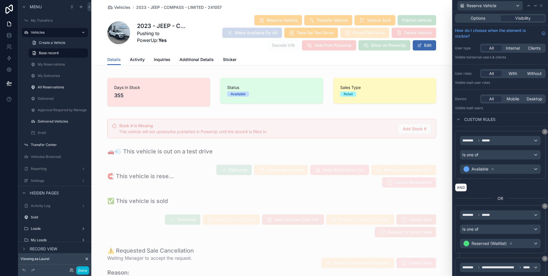
click at [526, 70] on div "All With Without" at bounding box center [513, 73] width 66 height 9
click at [527, 72] on span "Without" at bounding box center [534, 74] width 15 height 6
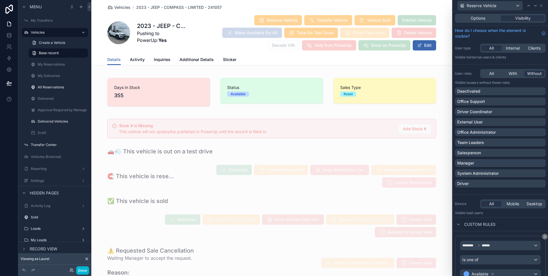
click at [518, 101] on div "Office Support" at bounding box center [500, 102] width 86 height 6
click at [87, 274] on button "Done" at bounding box center [82, 270] width 13 height 8
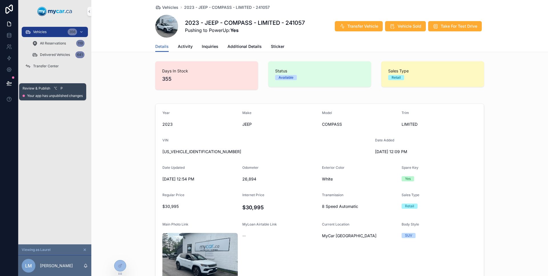
click at [11, 86] on icon at bounding box center [9, 86] width 4 height 0
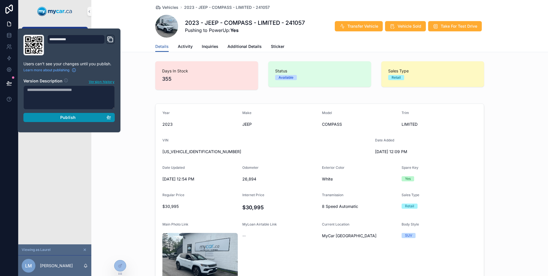
click at [58, 120] on button "Publish" at bounding box center [68, 117] width 91 height 9
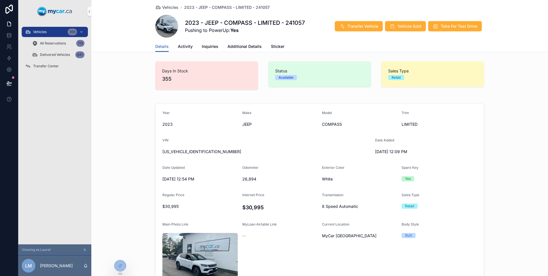
click at [47, 158] on div "Vehicles 356 All Reservations 119 Delivered Vehicles 641 Transfer Center" at bounding box center [54, 134] width 73 height 222
click at [69, 45] on div "All Reservations 119" at bounding box center [58, 43] width 52 height 9
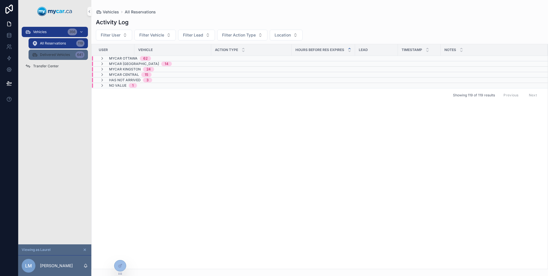
click at [64, 60] on link "Delivered Vehicles 641" at bounding box center [58, 55] width 59 height 10
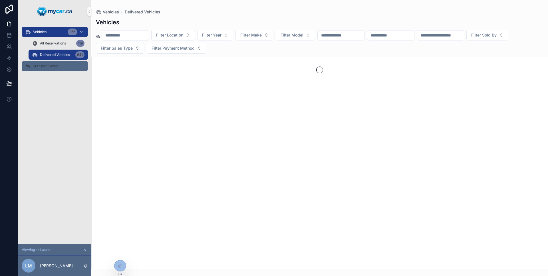
click at [60, 68] on div "Transfer Center" at bounding box center [54, 66] width 59 height 9
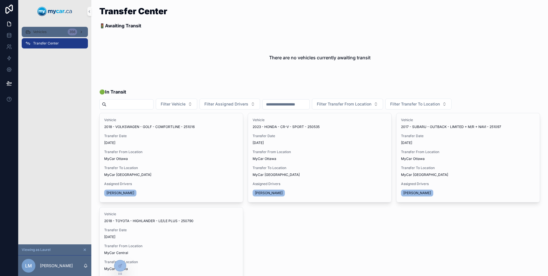
click at [51, 34] on div "Vehicles 356" at bounding box center [54, 31] width 59 height 9
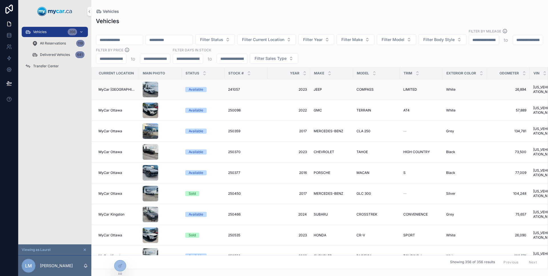
click at [225, 84] on td "241057 241057" at bounding box center [246, 89] width 43 height 21
click at [220, 83] on td "Available" at bounding box center [203, 89] width 43 height 21
click at [219, 87] on div "Available" at bounding box center [203, 89] width 36 height 5
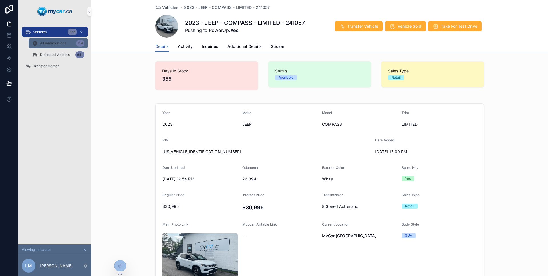
click at [61, 41] on span "All Reservations" at bounding box center [53, 43] width 26 height 5
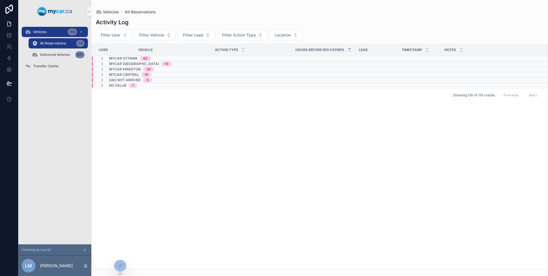
click at [159, 60] on div "MyCar Ottawa 62" at bounding box center [191, 58] width 199 height 5
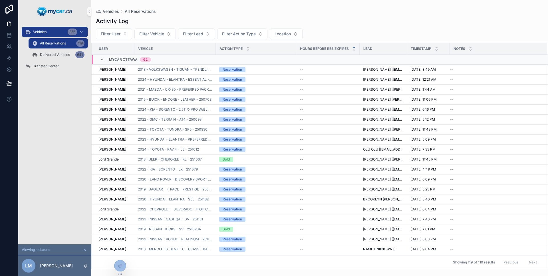
click at [177, 73] on td "2018 - VOLKSWAGEN - TIGUAN - TRENDLINE - 250439" at bounding box center [174, 70] width 81 height 10
click at [253, 159] on div "Sold" at bounding box center [256, 159] width 74 height 5
click at [202, 161] on span "2018 - JEEP - CHEROKEE - KL - 251067" at bounding box center [170, 159] width 64 height 5
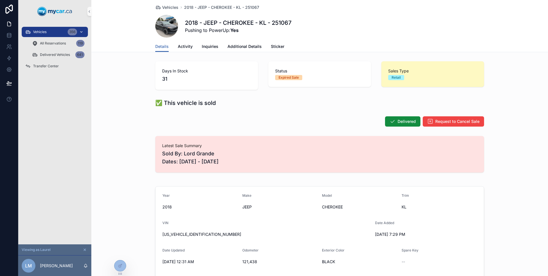
click at [57, 36] on link "Vehicles 356" at bounding box center [55, 32] width 66 height 10
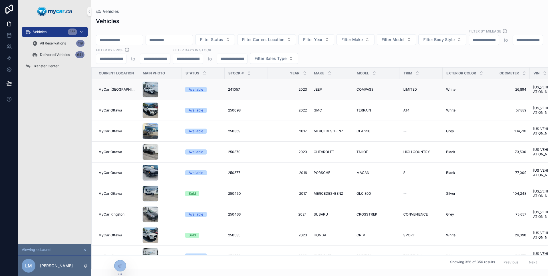
click at [165, 83] on div "scrollable content" at bounding box center [160, 90] width 36 height 16
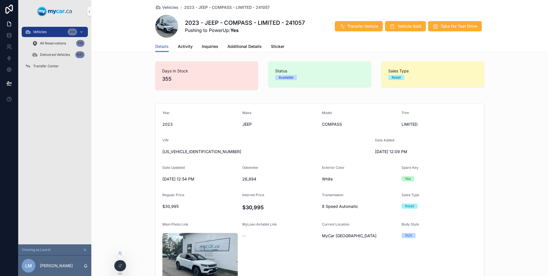
click at [124, 263] on div at bounding box center [119, 266] width 11 height 11
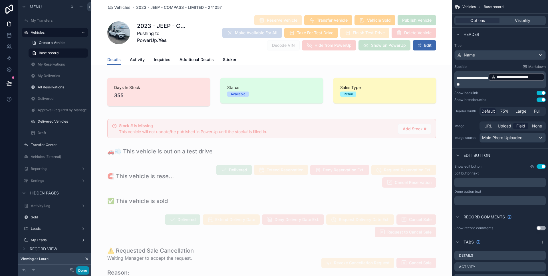
click at [82, 272] on button "Done" at bounding box center [82, 270] width 13 height 8
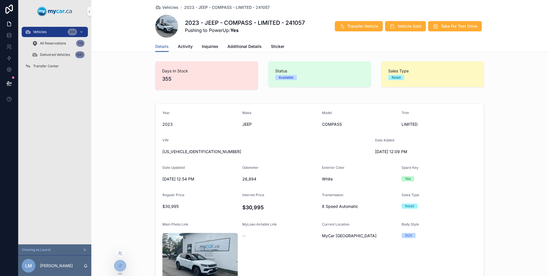
click at [114, 269] on div at bounding box center [120, 268] width 12 height 16
click at [115, 268] on div at bounding box center [119, 266] width 11 height 11
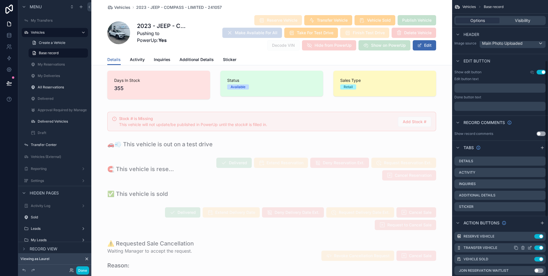
scroll to position [132, 0]
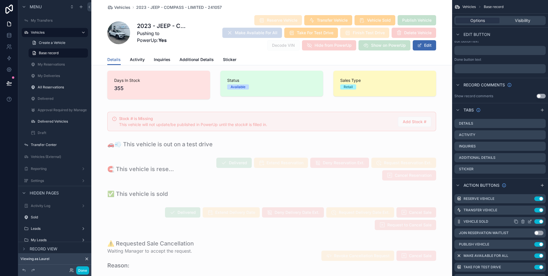
click at [530, 221] on icon "scrollable content" at bounding box center [529, 221] width 5 height 5
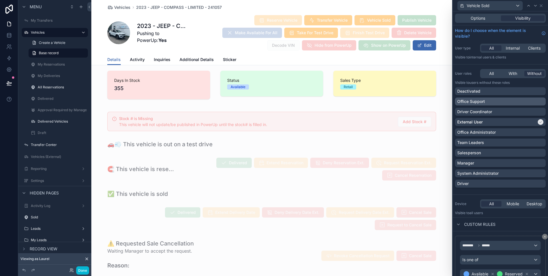
click at [507, 102] on div "Office Support" at bounding box center [500, 102] width 86 height 6
click at [87, 269] on button "Done" at bounding box center [82, 270] width 13 height 8
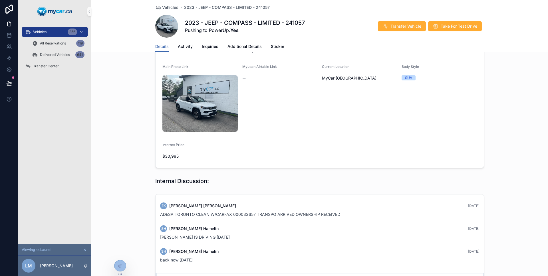
scroll to position [0, 0]
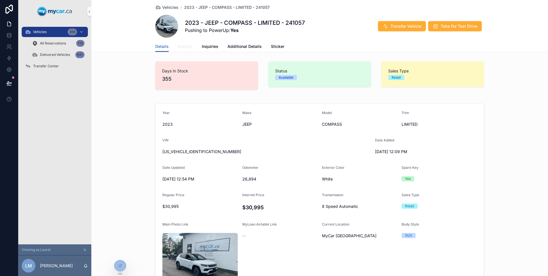
click at [188, 47] on span "Activity" at bounding box center [185, 47] width 15 height 6
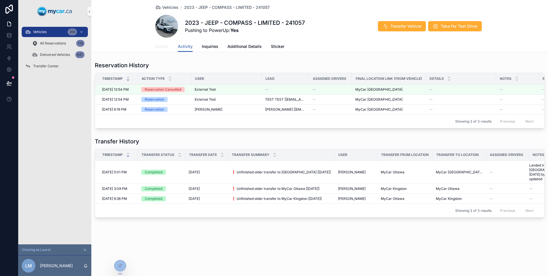
click at [166, 47] on span "Details" at bounding box center [161, 47] width 13 height 6
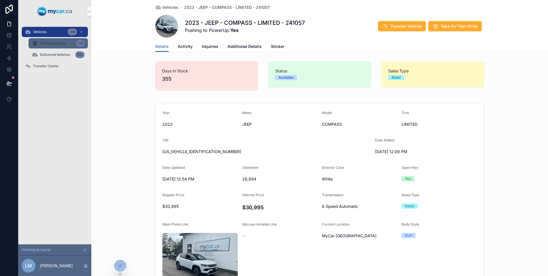
click at [63, 45] on span "All Reservations" at bounding box center [53, 43] width 26 height 5
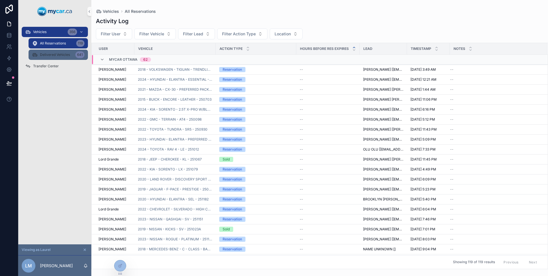
click at [60, 53] on span "Delivered Vehicles" at bounding box center [55, 54] width 30 height 5
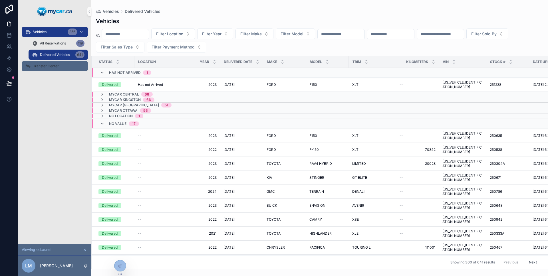
click at [51, 66] on span "Transfer Center" at bounding box center [46, 66] width 26 height 5
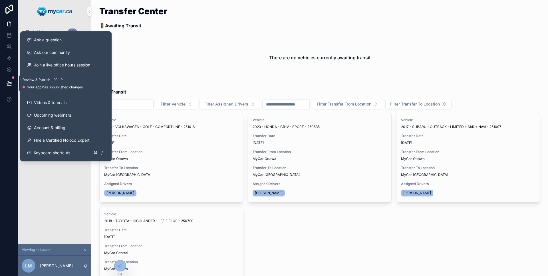
click at [11, 86] on button at bounding box center [9, 83] width 13 height 16
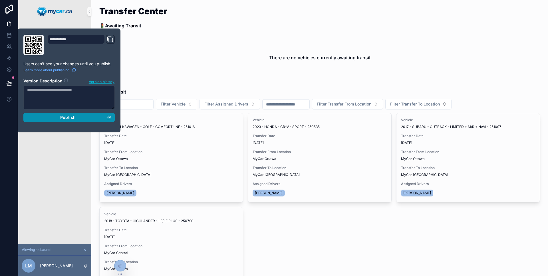
click at [39, 115] on div "Publish" at bounding box center [69, 117] width 84 height 5
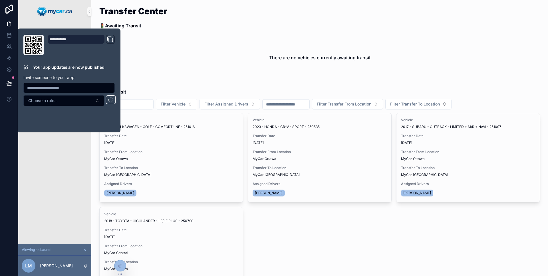
click at [43, 142] on div "Vehicles 356 Transfer Center" at bounding box center [54, 134] width 73 height 222
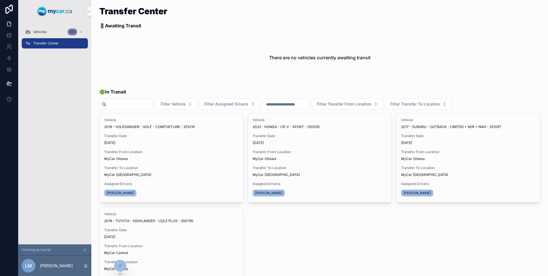
click at [40, 41] on span "Transfer Center" at bounding box center [46, 43] width 26 height 5
click at [42, 36] on div "Vehicles 356" at bounding box center [54, 31] width 59 height 9
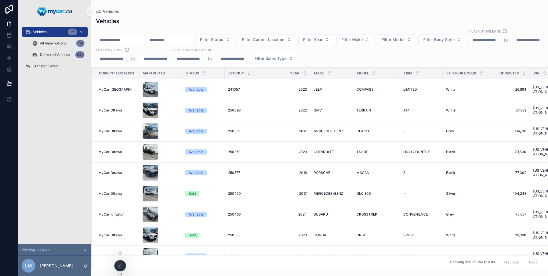
click at [120, 262] on div at bounding box center [119, 266] width 11 height 11
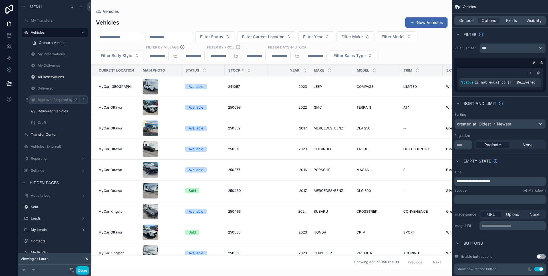
click at [63, 100] on label "Approval Required by Manager" at bounding box center [63, 100] width 51 height 5
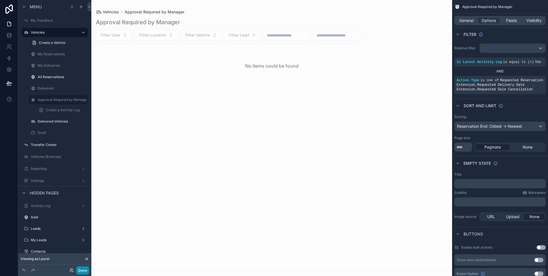
click at [82, 268] on button "Done" at bounding box center [82, 270] width 13 height 8
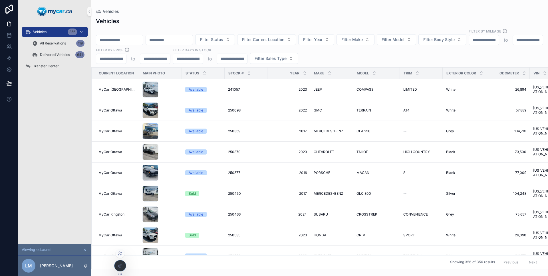
click at [120, 253] on icon at bounding box center [119, 252] width 1 height 1
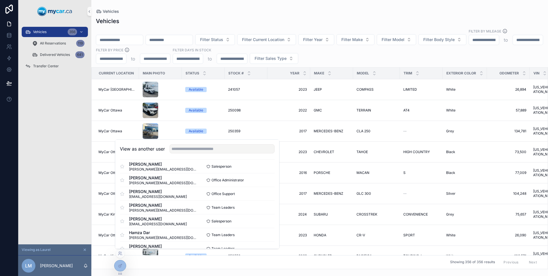
scroll to position [905, 0]
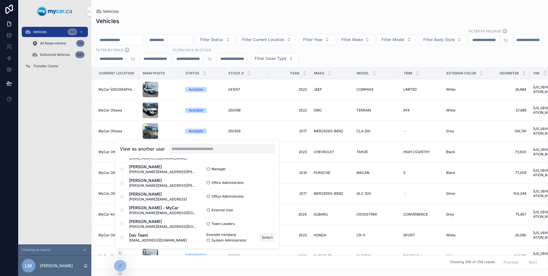
click at [262, 237] on button "Select" at bounding box center [267, 237] width 15 height 8
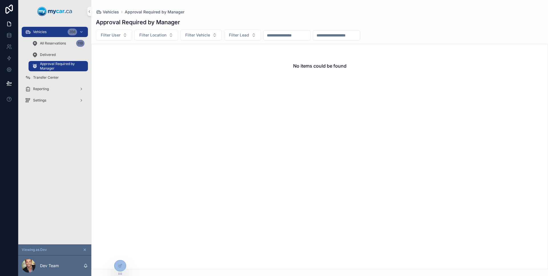
click at [67, 160] on div "Vehicles 356 All Reservations 119 Delivered Approval Required by Manager Transf…" at bounding box center [54, 134] width 73 height 222
click at [51, 79] on span "Transfer Center" at bounding box center [46, 77] width 26 height 5
click at [51, 79] on div "Vehicles 356 All Reservations 119 Delivered 641 Approval Required by Manager 0 …" at bounding box center [54, 134] width 73 height 222
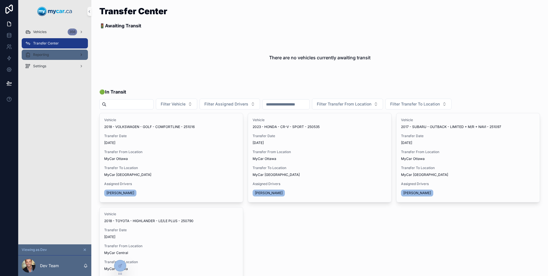
click at [45, 58] on div "Reporting" at bounding box center [54, 54] width 59 height 9
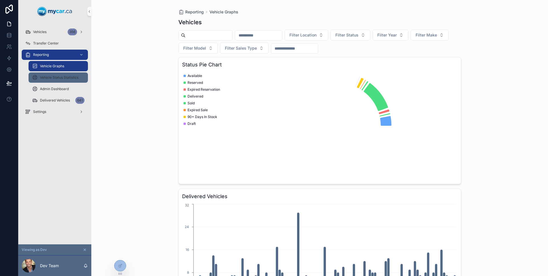
click at [65, 77] on span "Vehicle Status Statistics" at bounding box center [59, 77] width 39 height 5
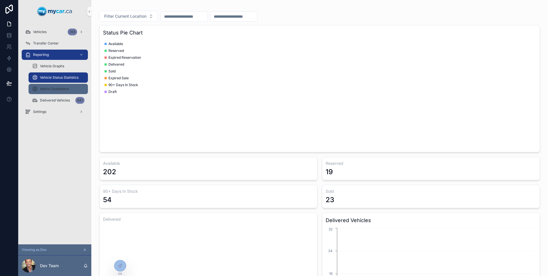
click at [58, 86] on div "Admin Dashboard" at bounding box center [58, 88] width 52 height 9
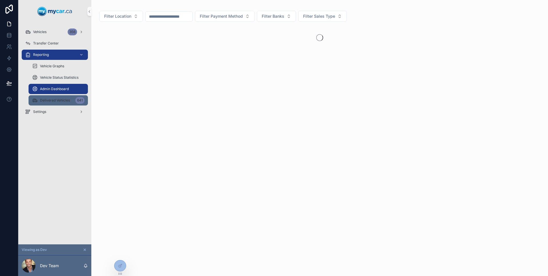
click at [51, 96] on div "Delivered Vehicles 641" at bounding box center [58, 100] width 52 height 9
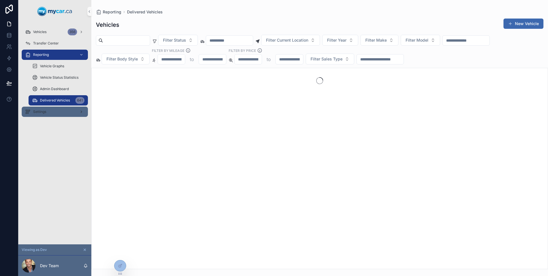
click at [39, 114] on span "Settings" at bounding box center [39, 112] width 13 height 5
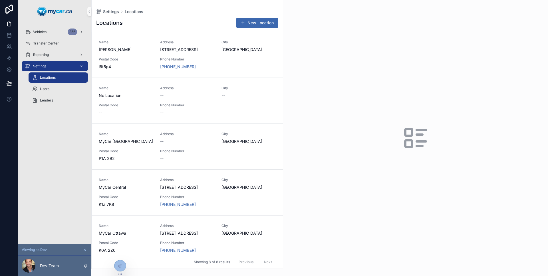
click at [46, 95] on div "Lenders" at bounding box center [58, 100] width 66 height 11
click at [46, 102] on span "Lenders" at bounding box center [46, 100] width 13 height 5
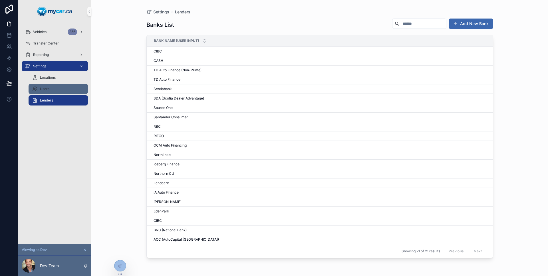
click at [46, 93] on div "Users" at bounding box center [58, 88] width 52 height 9
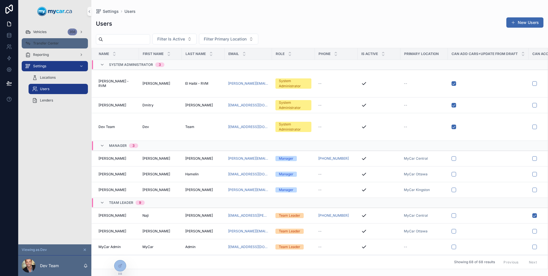
click at [62, 46] on div "Transfer Center" at bounding box center [54, 43] width 59 height 9
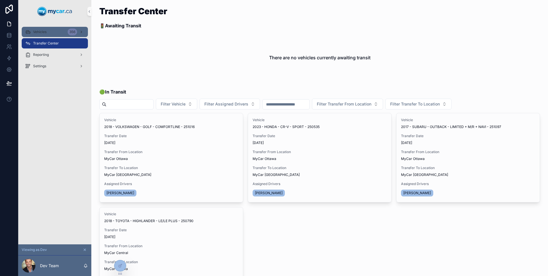
click at [55, 36] on div "Vehicles 356" at bounding box center [54, 31] width 59 height 9
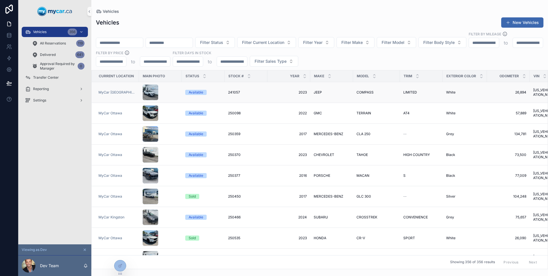
click at [175, 90] on div "scrollable content" at bounding box center [160, 92] width 36 height 16
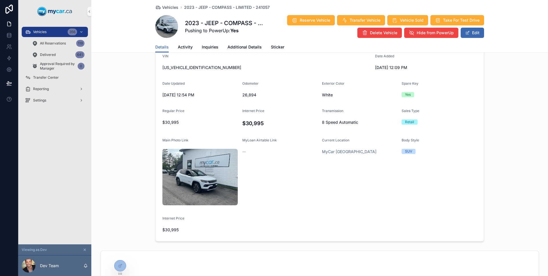
scroll to position [81, 0]
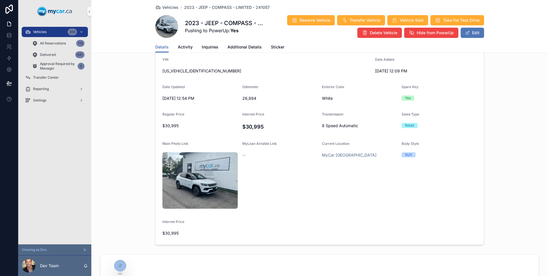
click at [471, 36] on button "Edit" at bounding box center [472, 33] width 23 height 10
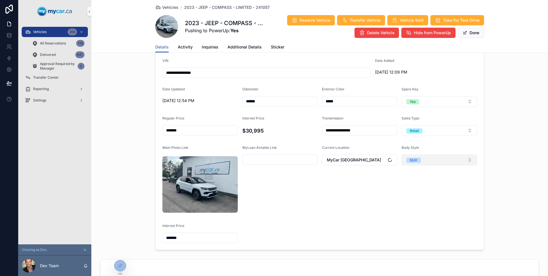
click at [436, 157] on button "SUV" at bounding box center [438, 160] width 75 height 11
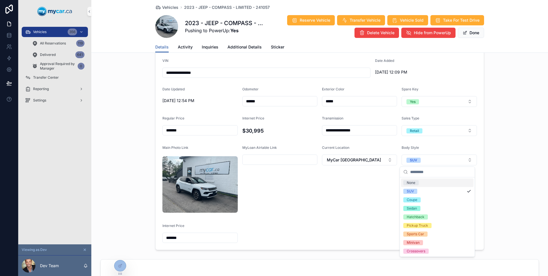
click at [499, 146] on div "**********" at bounding box center [319, 137] width 457 height 232
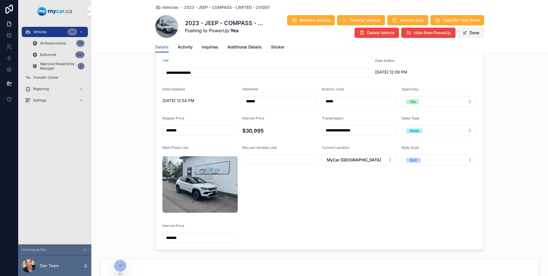
click at [469, 34] on button "Done" at bounding box center [471, 33] width 26 height 10
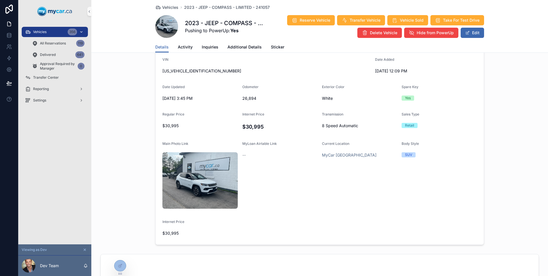
click at [56, 31] on div "Vehicles 356" at bounding box center [54, 31] width 59 height 9
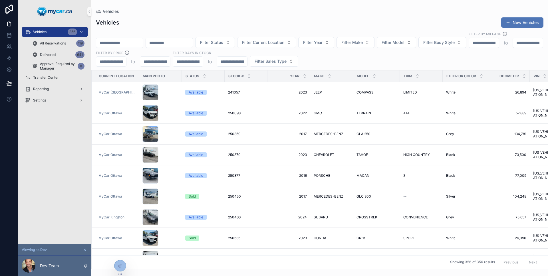
click at [525, 23] on button "New Vehicles" at bounding box center [522, 22] width 42 height 10
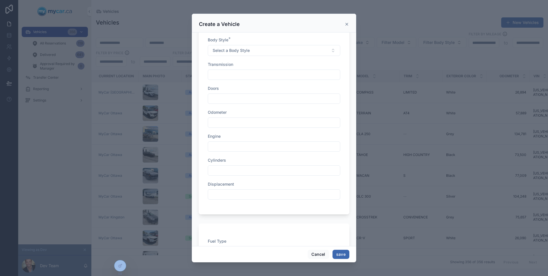
scroll to position [334, 0]
click at [242, 57] on button "Select a Body Style" at bounding box center [274, 54] width 132 height 11
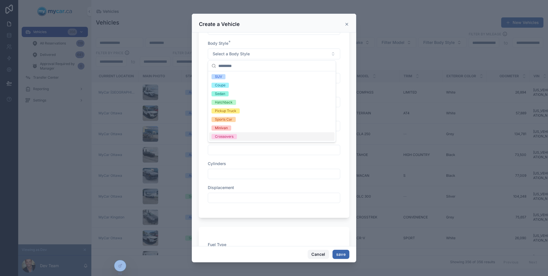
click at [322, 255] on button "Cancel" at bounding box center [318, 254] width 21 height 9
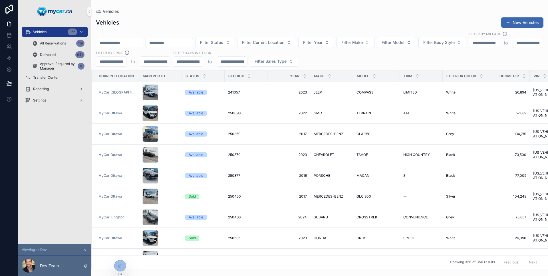
click at [68, 140] on div "Vehicles 356 All Reservations 119 Delivered 641 Approval Required by Manager 0 …" at bounding box center [54, 134] width 73 height 222
click at [48, 68] on span "Approval Required by Manager" at bounding box center [57, 66] width 35 height 9
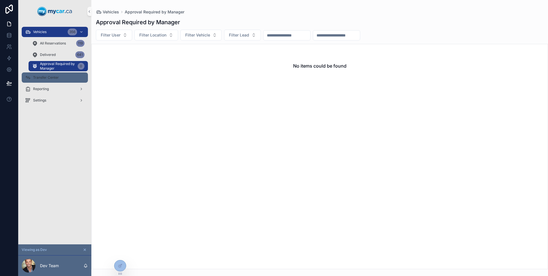
click at [45, 81] on div "Transfer Center" at bounding box center [54, 77] width 59 height 9
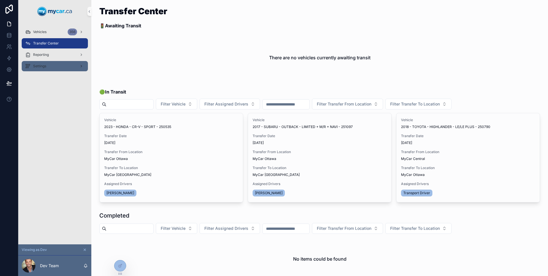
click at [39, 62] on div "Settings" at bounding box center [54, 66] width 59 height 9
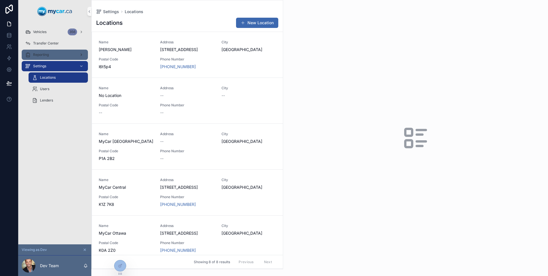
click at [56, 56] on div "Reporting" at bounding box center [54, 54] width 59 height 9
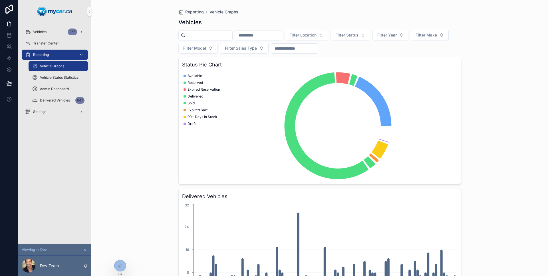
click at [64, 51] on div "Reporting" at bounding box center [54, 54] width 59 height 9
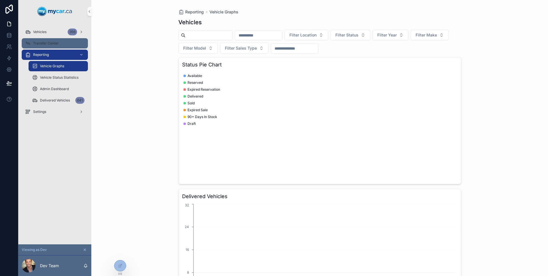
click at [64, 47] on div "Transfer Center" at bounding box center [54, 43] width 59 height 9
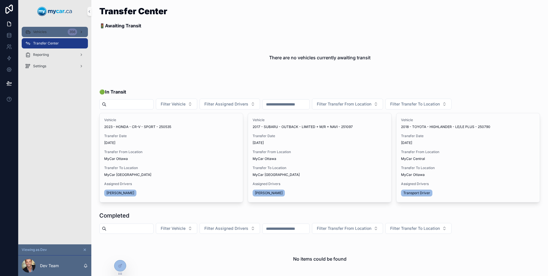
click at [64, 33] on div "Vehicles 356" at bounding box center [54, 31] width 59 height 9
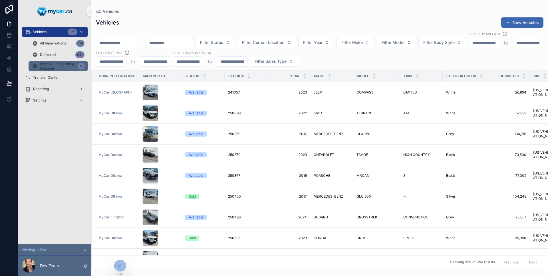
click at [63, 64] on span "Approval Required by Manager" at bounding box center [57, 66] width 35 height 9
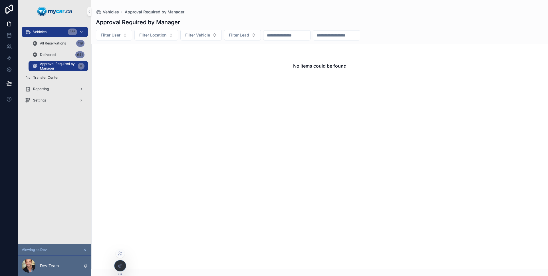
click at [120, 261] on div at bounding box center [119, 266] width 11 height 11
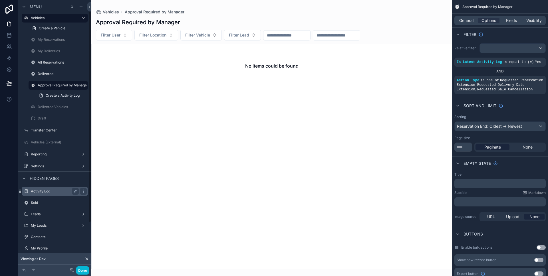
scroll to position [52, 0]
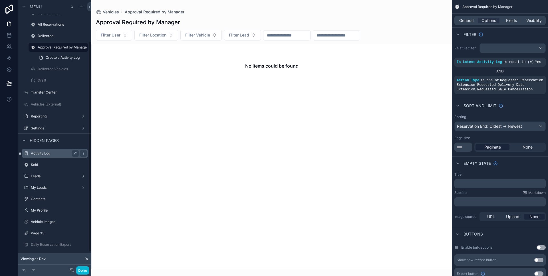
click at [56, 154] on label "Activity Log" at bounding box center [54, 153] width 46 height 5
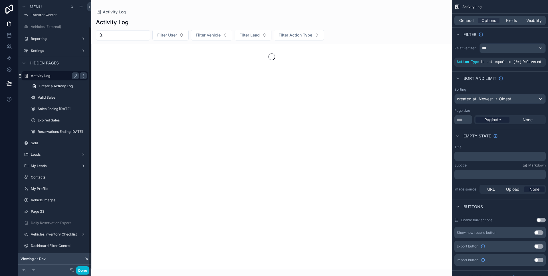
scroll to position [30, 0]
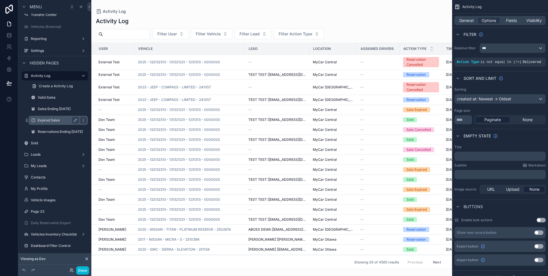
click at [54, 117] on div "Expired Sales" at bounding box center [58, 120] width 41 height 7
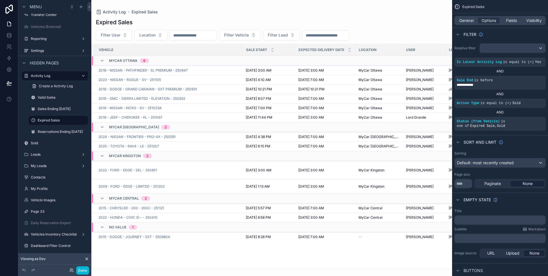
click at [130, 75] on div "scrollable content" at bounding box center [271, 138] width 361 height 276
click at [161, 71] on span "2018 - NISSAN - PATHFINDER - SL PREMIUM - 250647" at bounding box center [142, 70] width 89 height 5
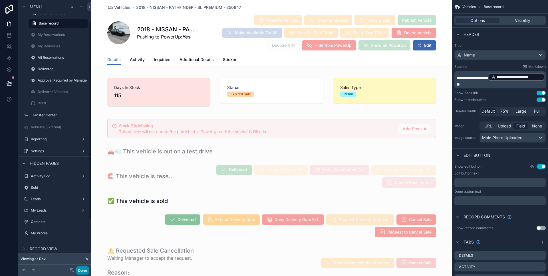
click at [87, 270] on button "Done" at bounding box center [82, 270] width 13 height 8
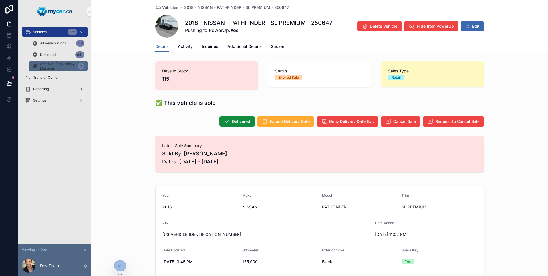
click at [54, 66] on span "Approval Required by Manager" at bounding box center [57, 66] width 35 height 9
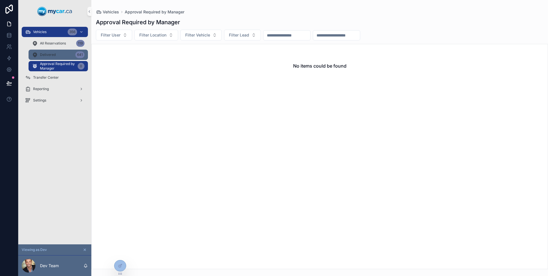
click at [52, 56] on span "Delivered" at bounding box center [48, 54] width 16 height 5
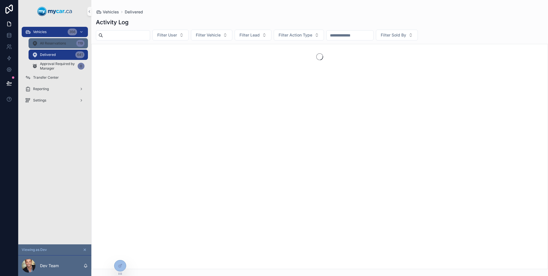
click at [57, 47] on div "All Reservations 119" at bounding box center [58, 43] width 52 height 9
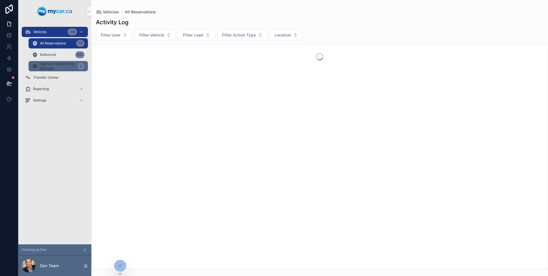
click at [60, 63] on span "Approval Required by Manager" at bounding box center [57, 66] width 35 height 9
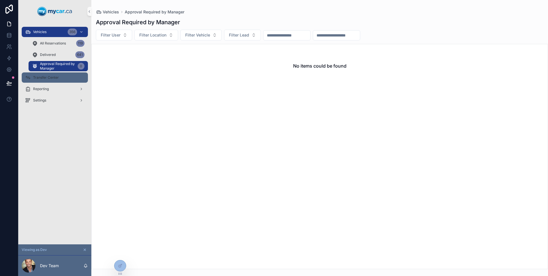
click at [66, 74] on div "Transfer Center" at bounding box center [54, 77] width 59 height 9
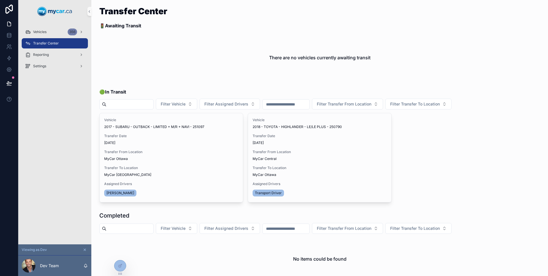
click at [36, 101] on div "Vehicles 356 Transfer Center Reporting Settings" at bounding box center [54, 134] width 73 height 222
click at [41, 72] on div "Settings" at bounding box center [54, 65] width 73 height 11
click at [41, 69] on div "Settings" at bounding box center [54, 66] width 59 height 9
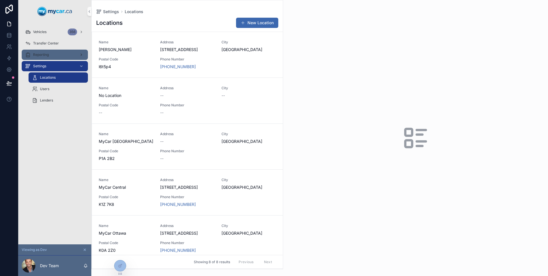
click at [52, 56] on div "Reporting" at bounding box center [54, 54] width 59 height 9
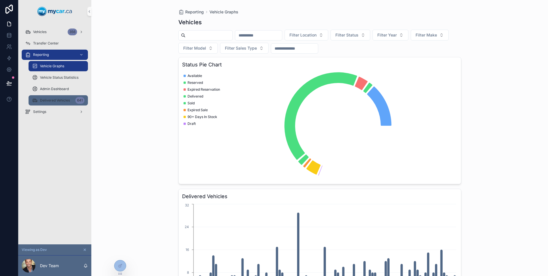
click at [55, 98] on div "Delivered Vehicles 641" at bounding box center [58, 100] width 52 height 9
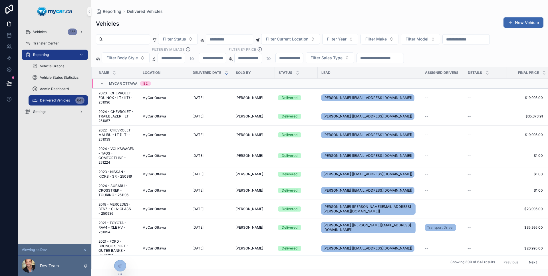
click at [105, 84] on div "MyCar Ottawa 82" at bounding box center [125, 83] width 51 height 9
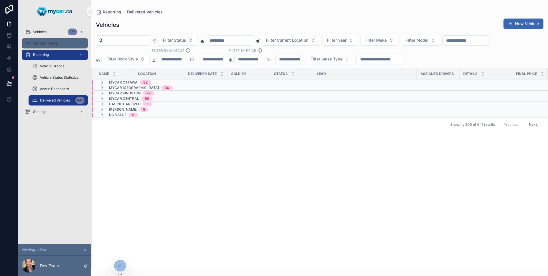
click at [55, 43] on span "Transfer Center" at bounding box center [46, 43] width 26 height 5
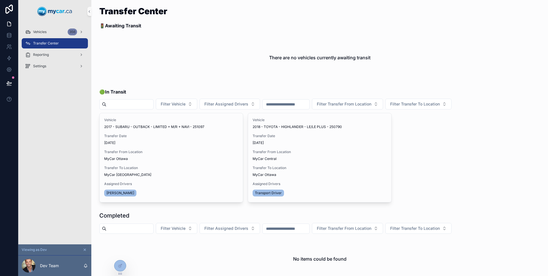
click at [38, 107] on div "Vehicles 356 Transfer Center Reporting Settings" at bounding box center [54, 134] width 73 height 222
click at [62, 35] on div "Vehicles 356" at bounding box center [54, 31] width 59 height 9
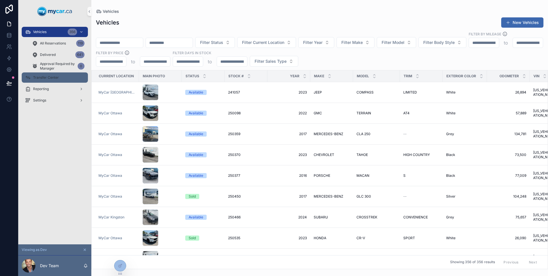
click at [50, 74] on div "Transfer Center" at bounding box center [54, 77] width 59 height 9
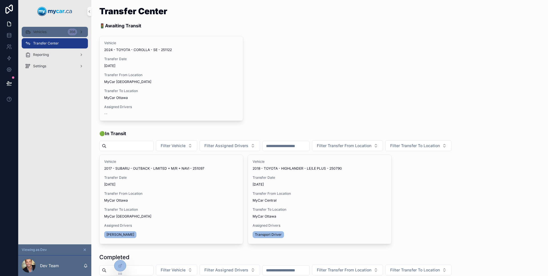
click at [55, 35] on div "Vehicles 356" at bounding box center [54, 31] width 59 height 9
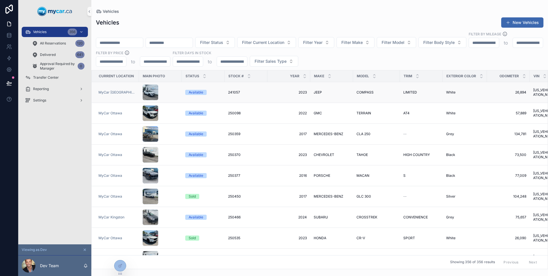
click at [214, 90] on div "Available" at bounding box center [203, 92] width 36 height 5
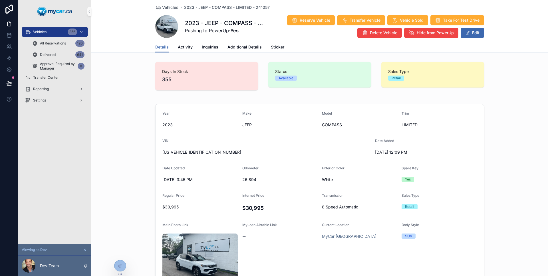
scroll to position [130, 0]
